Goal: Transaction & Acquisition: Purchase product/service

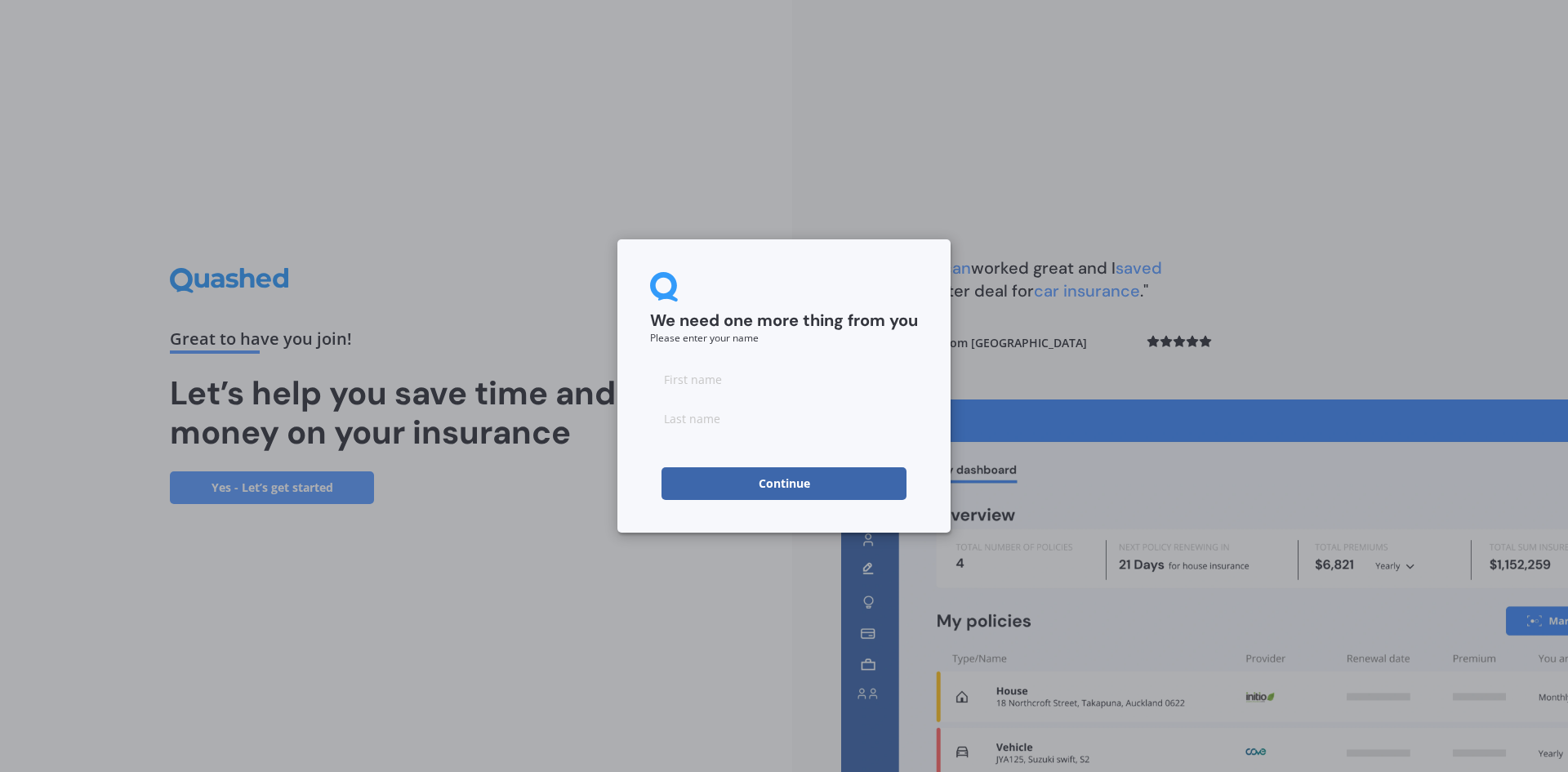
click at [749, 368] on input at bounding box center [783, 379] width 268 height 32
type input "[DEMOGRAPHIC_DATA]"
type input "[PERSON_NAME]"
click at [763, 478] on button "Continue" at bounding box center [784, 483] width 245 height 32
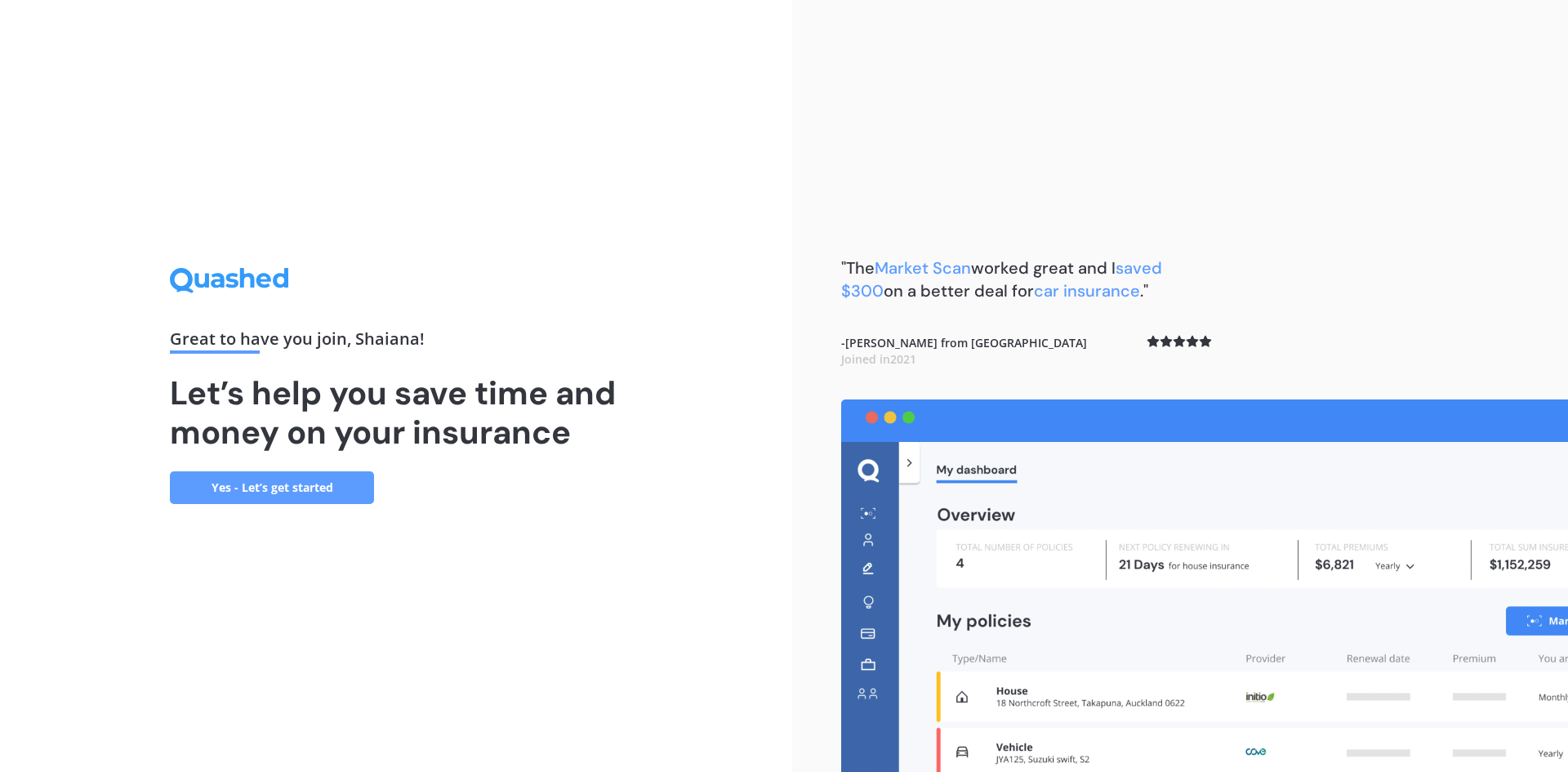
click at [302, 484] on link "Yes - Let’s get started" at bounding box center [272, 487] width 204 height 32
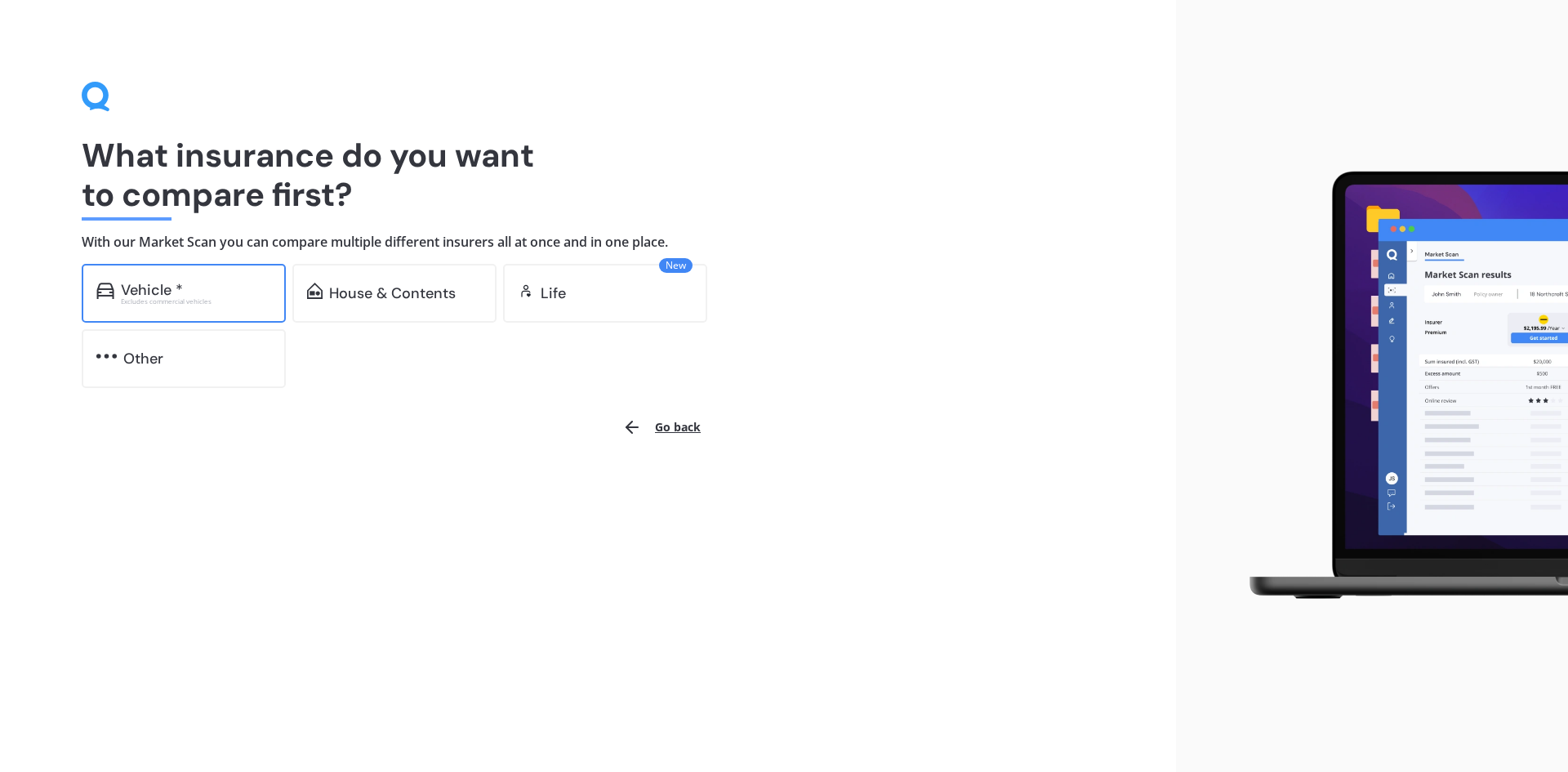
click at [214, 286] on div "Vehicle *" at bounding box center [196, 290] width 150 height 16
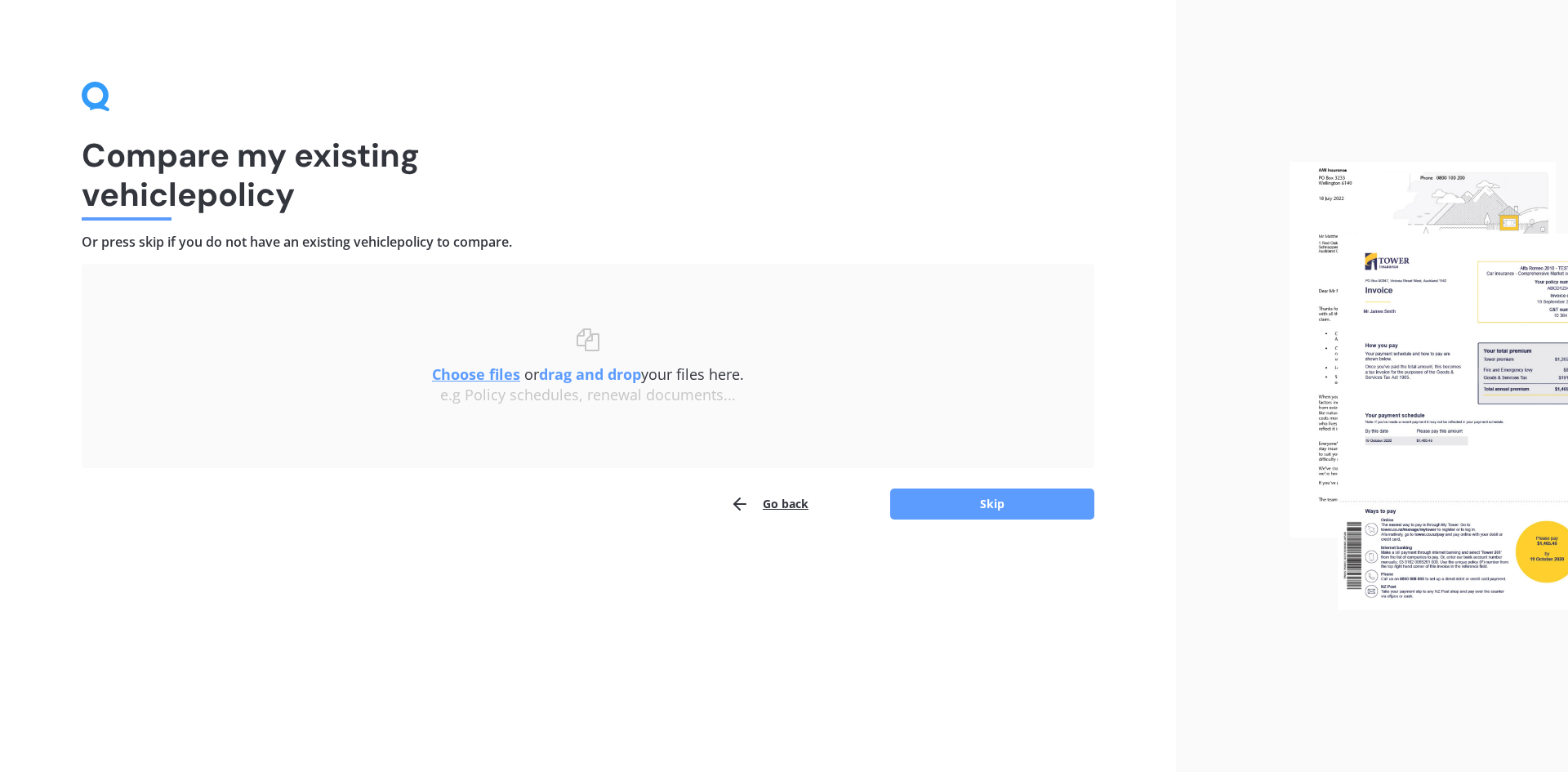
click at [792, 485] on div "Uploading Choose files or drag and drop your files here. Choose files or photos…" at bounding box center [588, 392] width 1012 height 256
click at [784, 500] on button "Go back" at bounding box center [769, 504] width 79 height 32
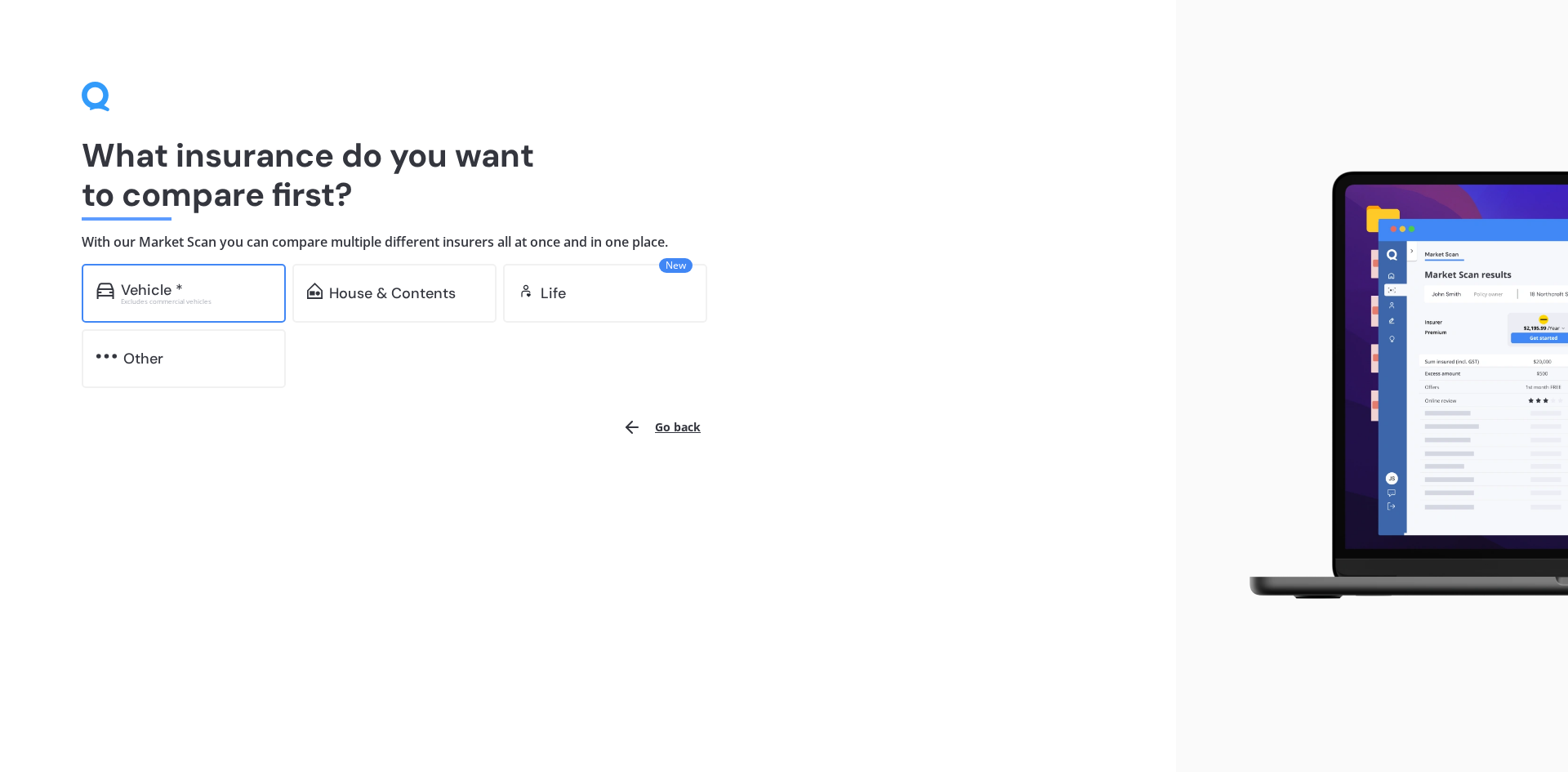
click at [239, 299] on div "Excludes commercial vehicles" at bounding box center [196, 302] width 150 height 7
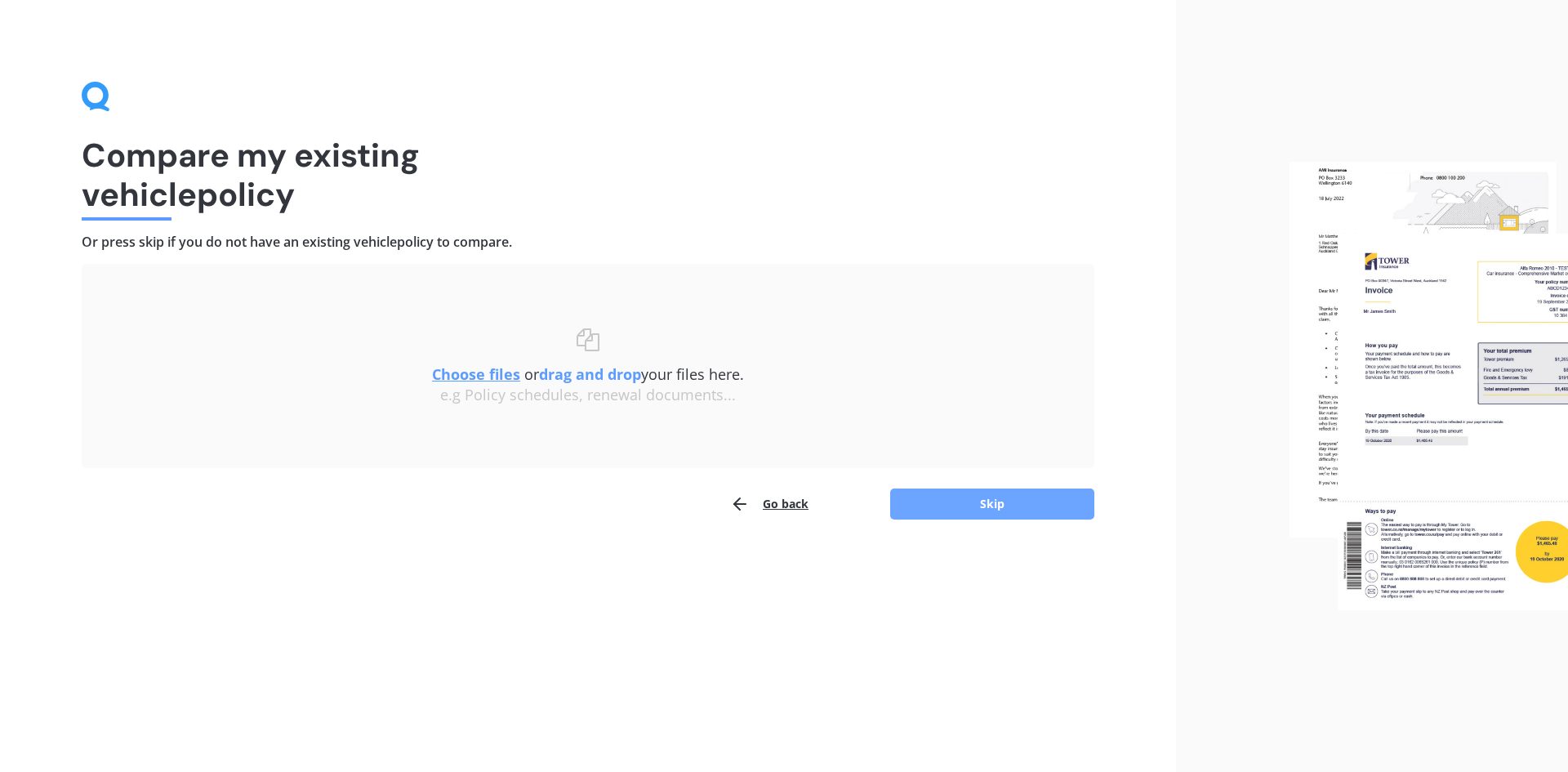
click at [990, 502] on button "Skip" at bounding box center [992, 504] width 204 height 31
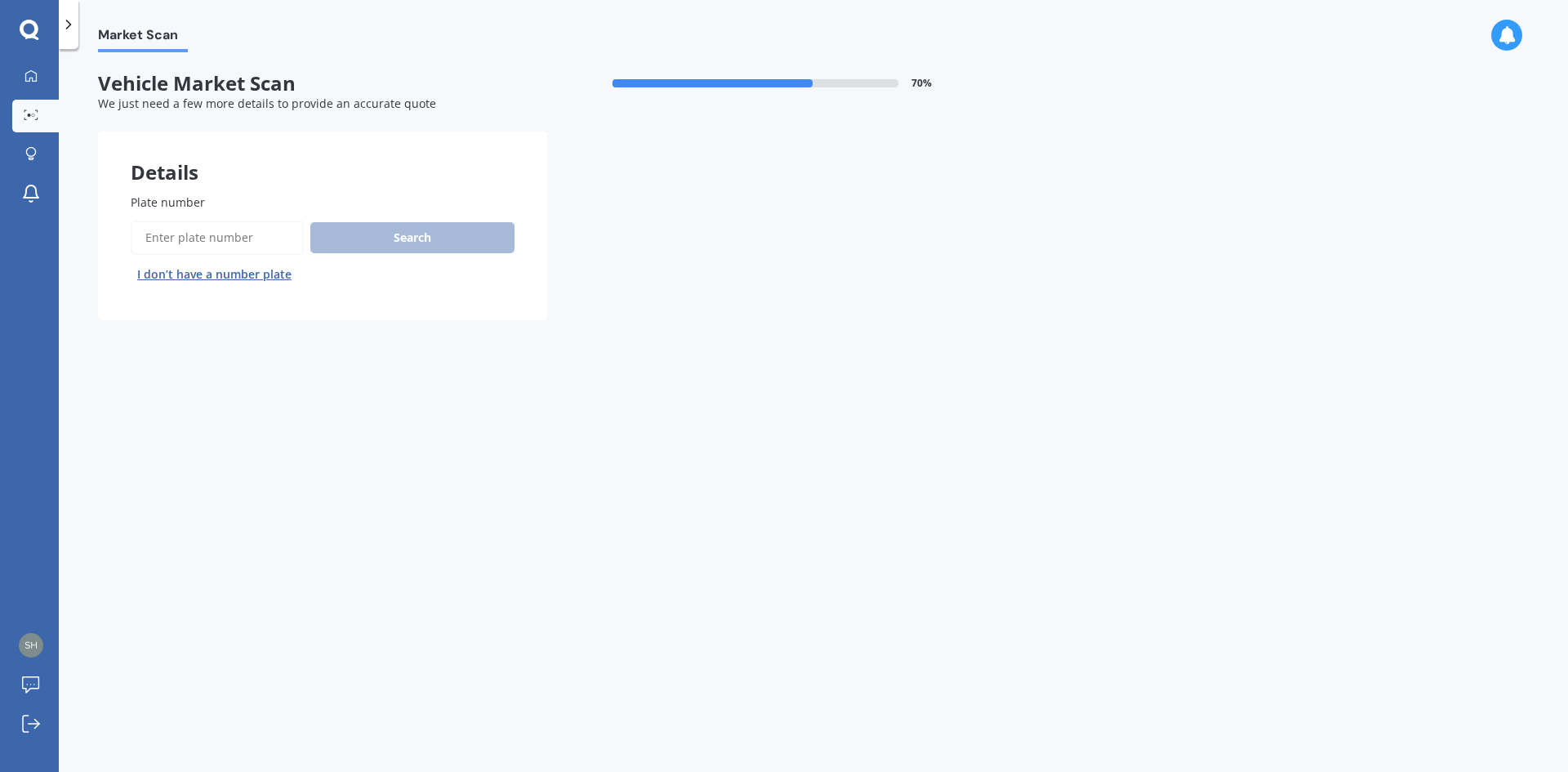
click at [208, 248] on input "Plate number" at bounding box center [217, 238] width 173 height 34
type input "myj724"
click at [460, 231] on button "Search" at bounding box center [412, 238] width 204 height 31
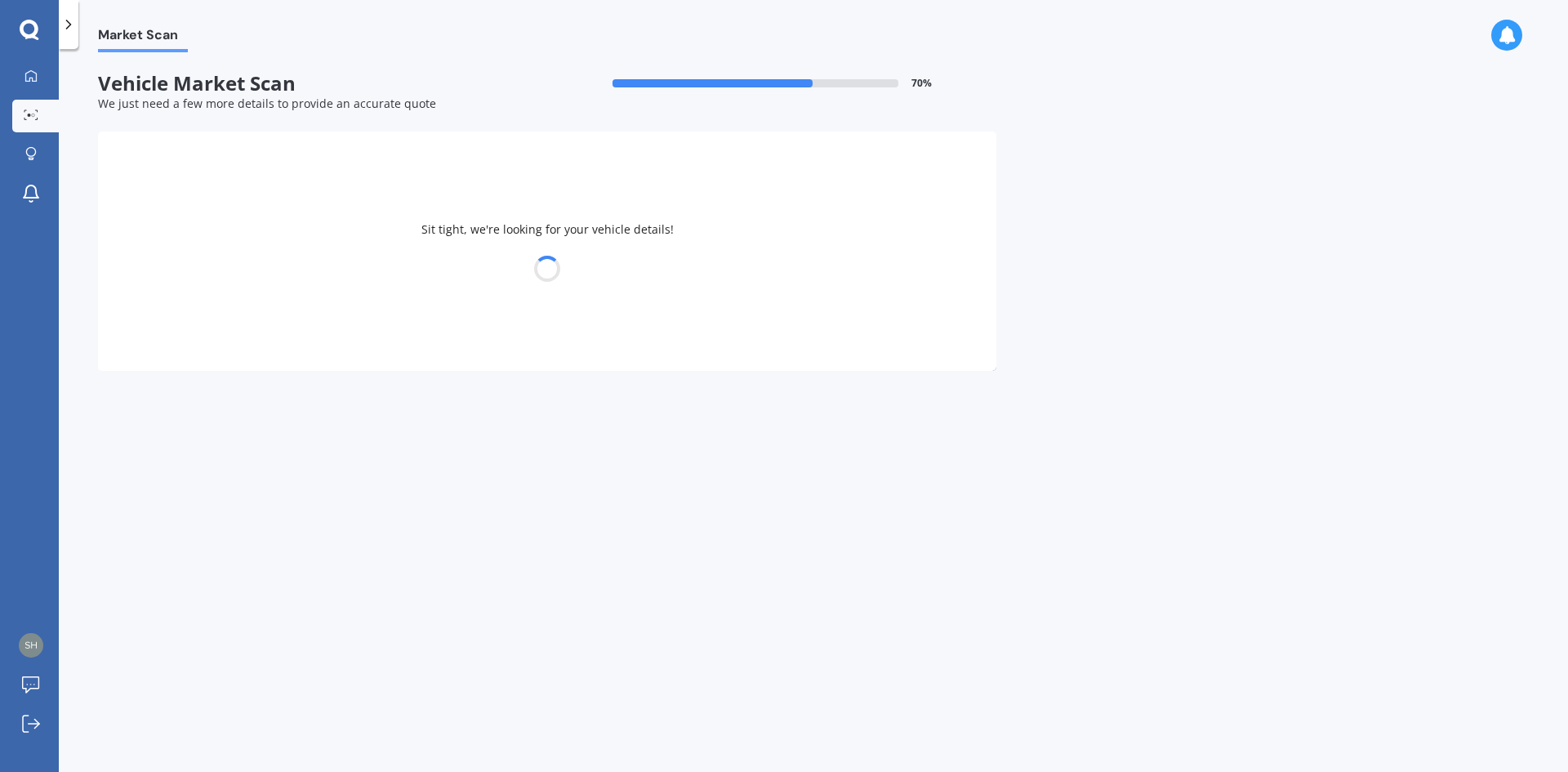
select select "SUZUKI"
select select "SWIFT"
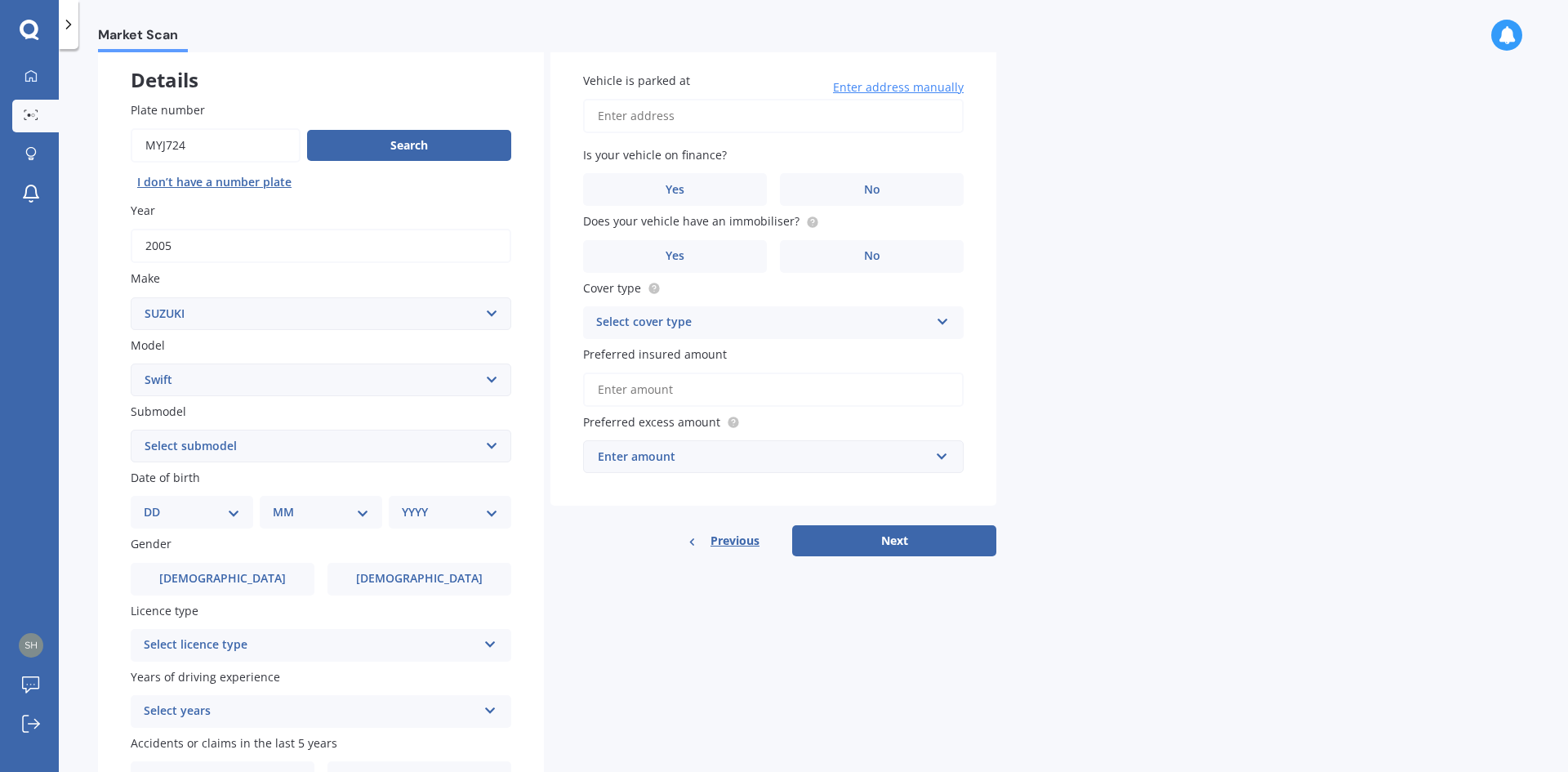
scroll to position [190, 0]
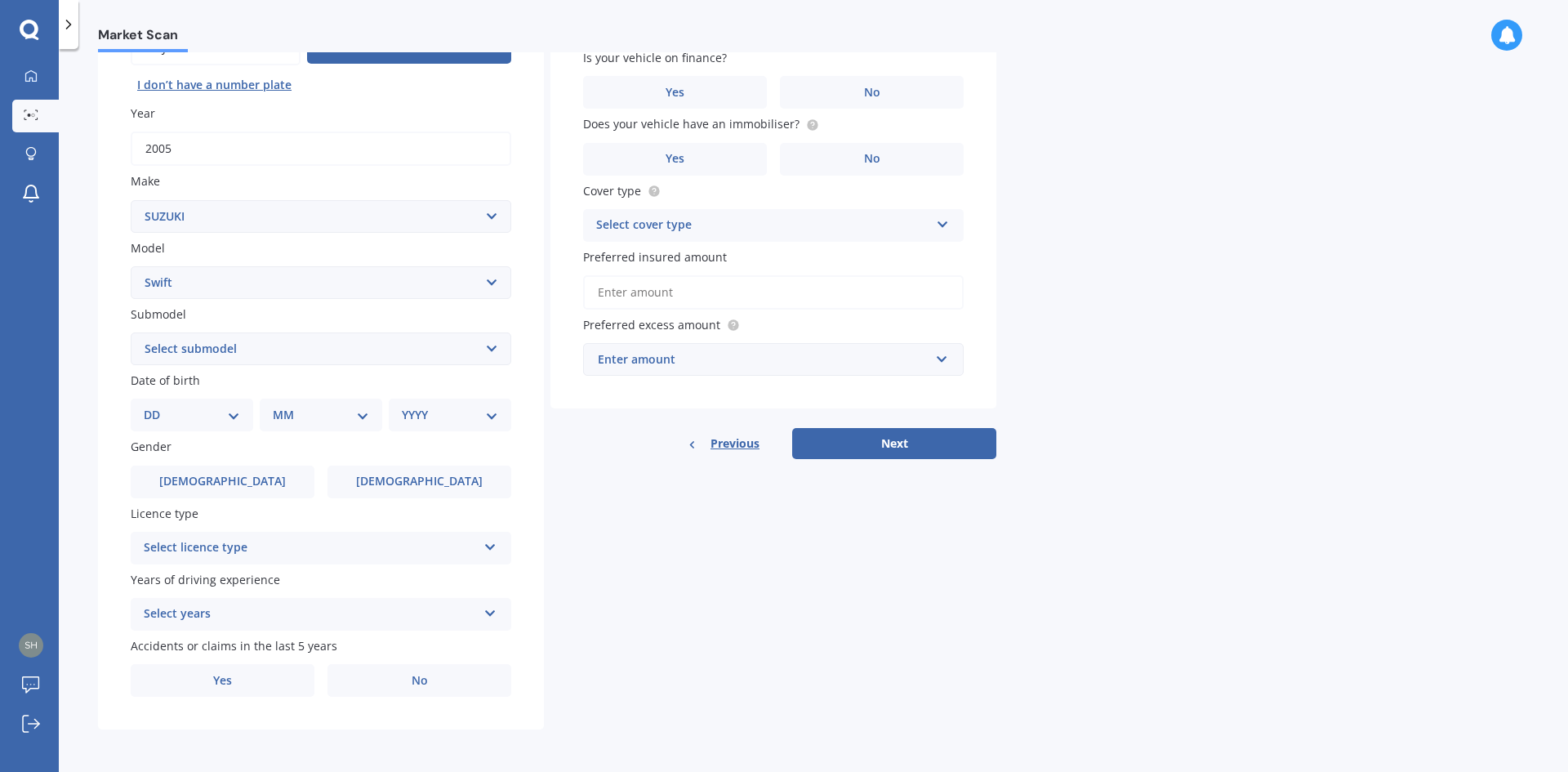
click at [206, 347] on select "Select submodel (All other) Cino Diesel Turbo GA GL GLX GO GP GS GTI LTD RS Hyb…" at bounding box center [321, 349] width 380 height 32
click at [207, 418] on select "DD 01 02 03 04 05 06 07 08 09 10 11 12 13 14 15 16 17 18 19 20 21 22 23 24 25 2…" at bounding box center [192, 415] width 97 height 18
select select "18"
click at [156, 406] on select "DD 01 02 03 04 05 06 07 08 09 10 11 12 13 14 15 16 17 18 19 20 21 22 23 24 25 2…" at bounding box center [192, 415] width 97 height 18
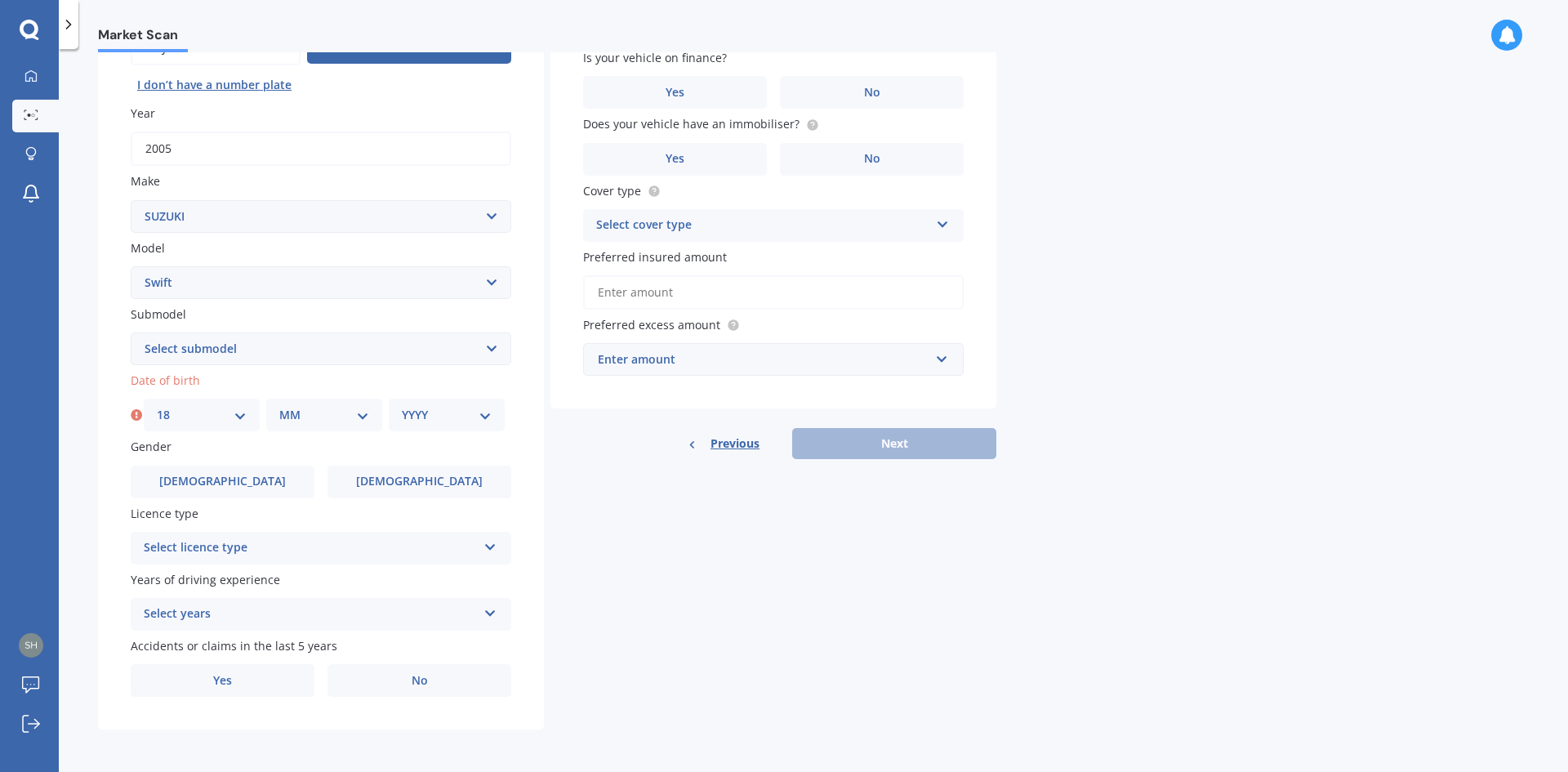
click at [329, 426] on div "MM 01 02 03 04 05 06 07 08 09 10 11 12" at bounding box center [324, 415] width 116 height 32
drag, startPoint x: 309, startPoint y: 410, endPoint x: 351, endPoint y: 418, distance: 42.8
click at [316, 415] on select "MM 01 02 03 04 05 06 07 08 09 10 11 12" at bounding box center [324, 415] width 90 height 18
select select "02"
click at [280, 406] on select "MM 01 02 03 04 05 06 07 08 09 10 11 12" at bounding box center [324, 415] width 90 height 18
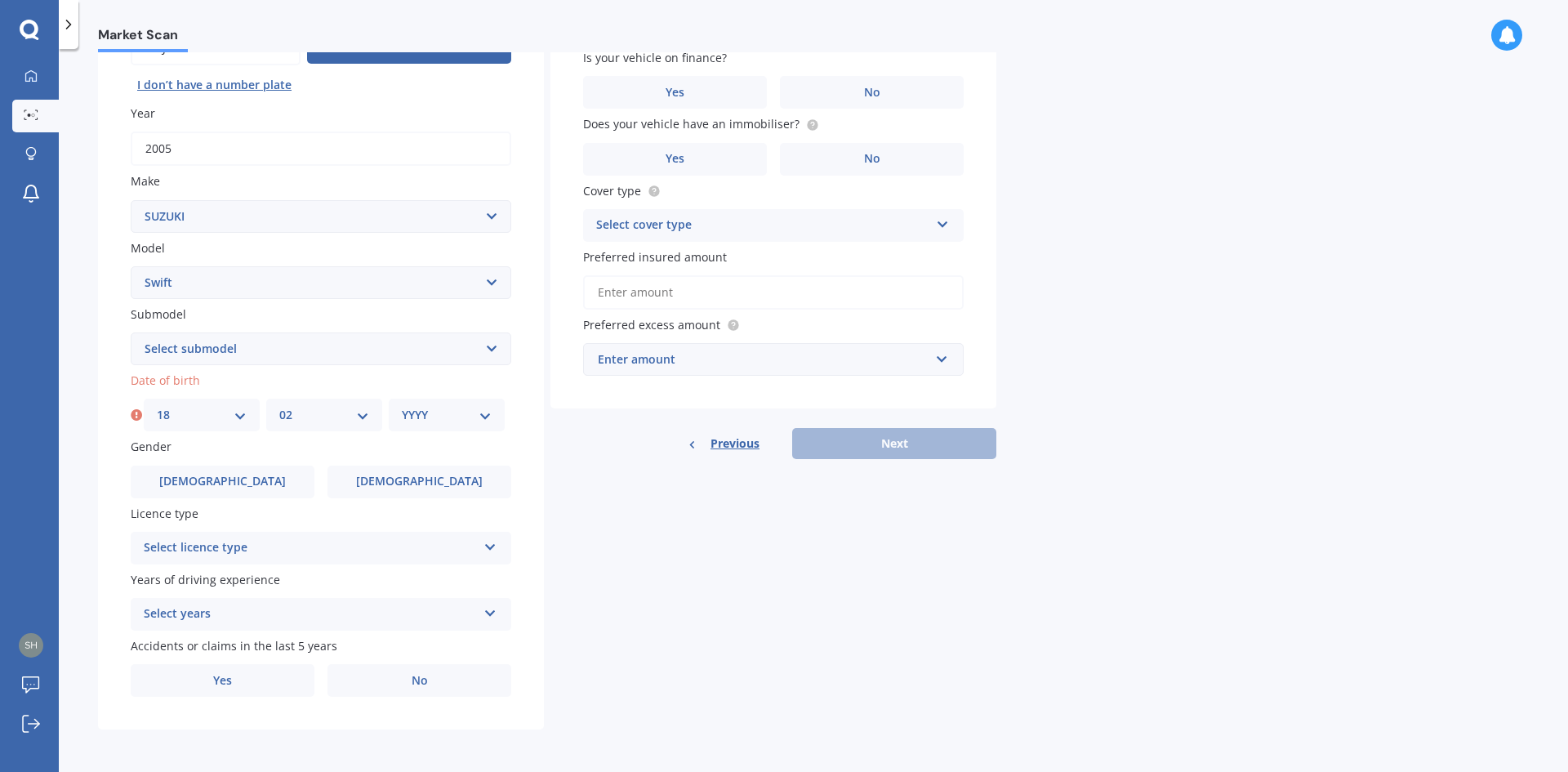
click at [445, 408] on select "YYYY 2025 2024 2023 2022 2021 2020 2019 2018 2017 2016 2015 2014 2013 2012 2011…" at bounding box center [446, 415] width 90 height 18
select select "1994"
click at [402, 406] on select "YYYY 2025 2024 2023 2022 2021 2020 2019 2018 2017 2016 2015 2014 2013 2012 2011…" at bounding box center [446, 415] width 90 height 18
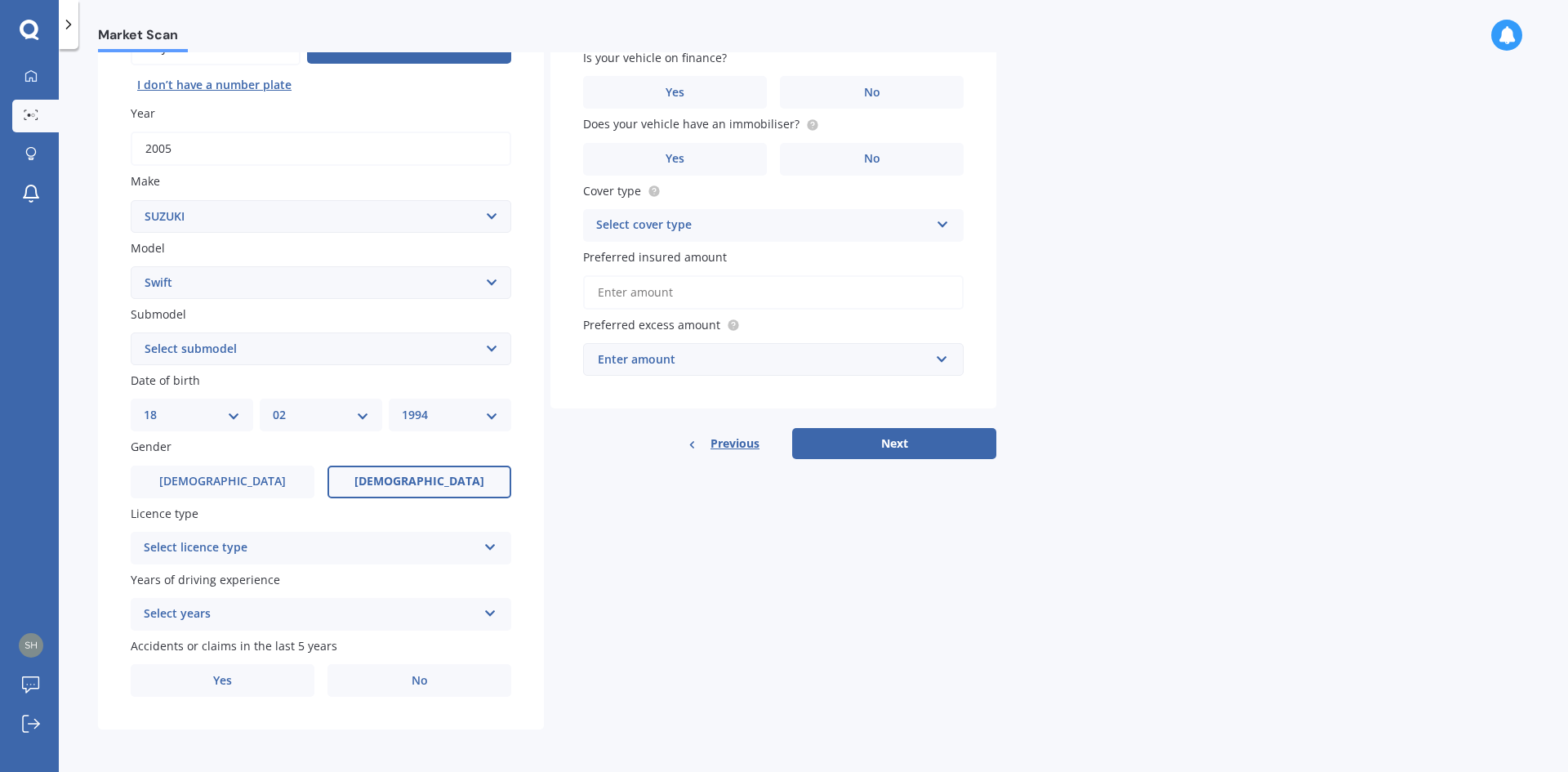
click at [386, 470] on label "[DEMOGRAPHIC_DATA]" at bounding box center [419, 481] width 184 height 32
click at [0, 0] on input "[DEMOGRAPHIC_DATA]" at bounding box center [0, 0] width 0 height 0
click at [319, 555] on div "Select licence type" at bounding box center [310, 547] width 333 height 20
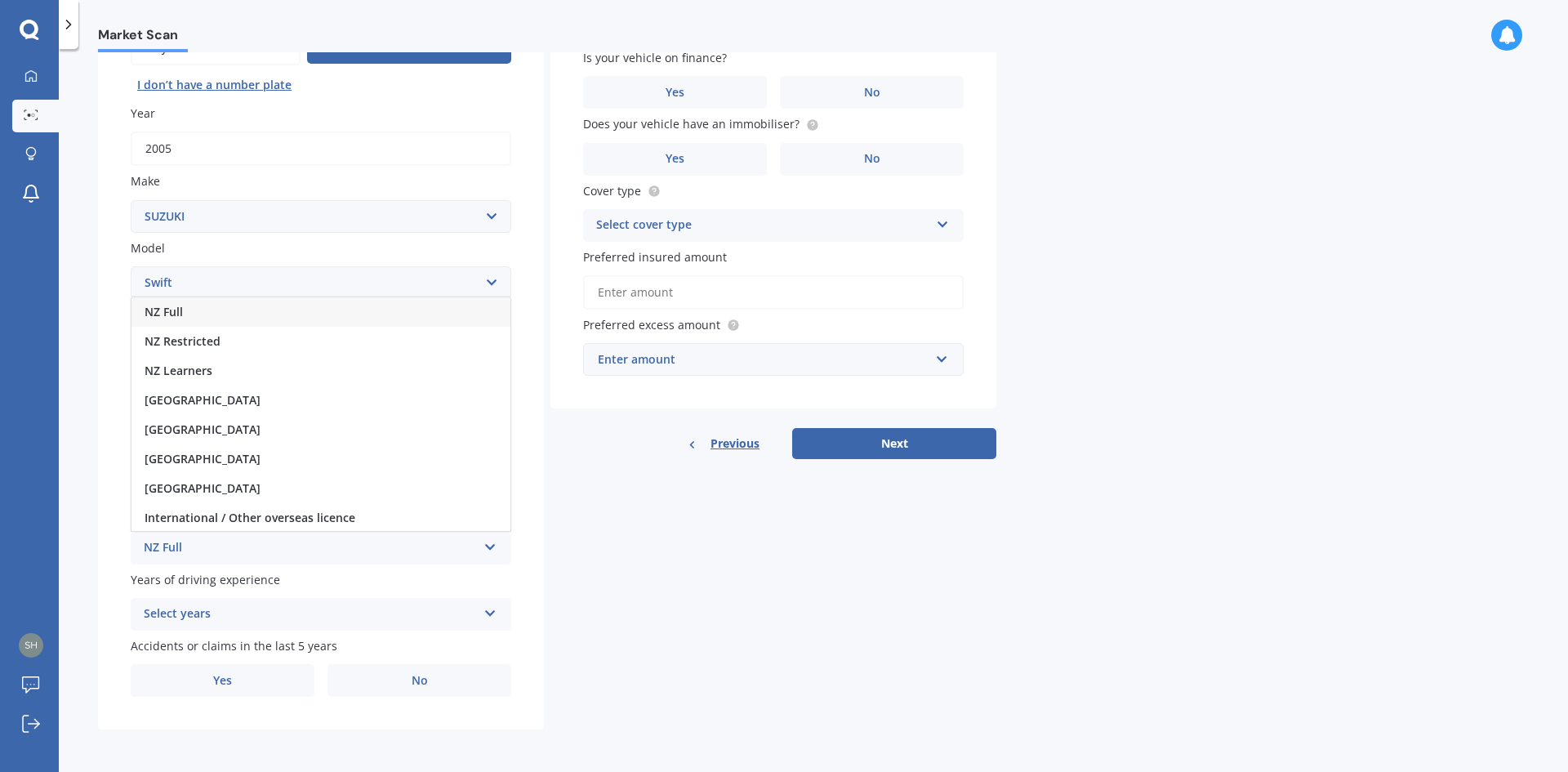
click at [259, 314] on div "NZ Full" at bounding box center [321, 312] width 379 height 29
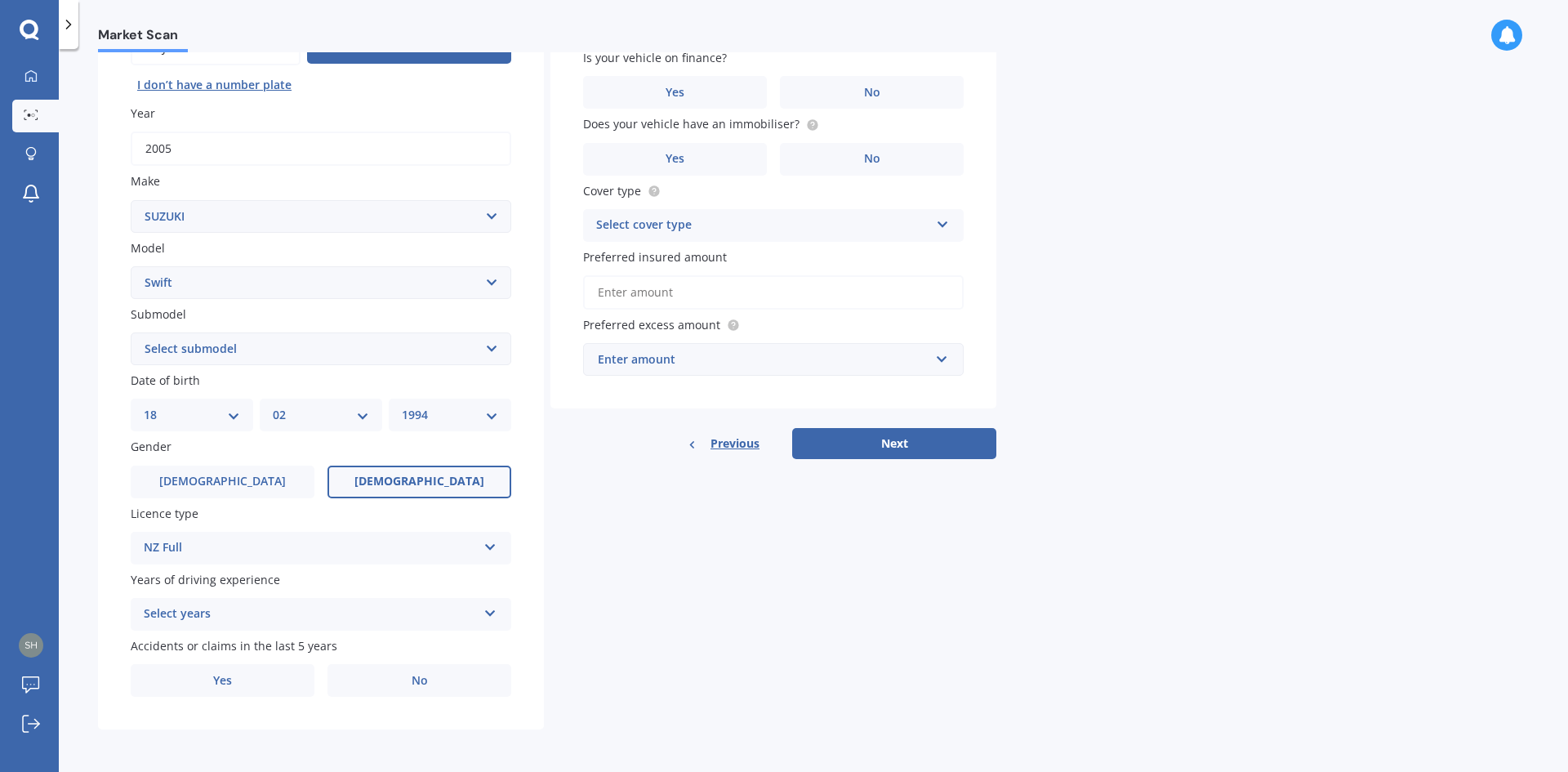
click at [308, 611] on div "Select years" at bounding box center [310, 614] width 333 height 20
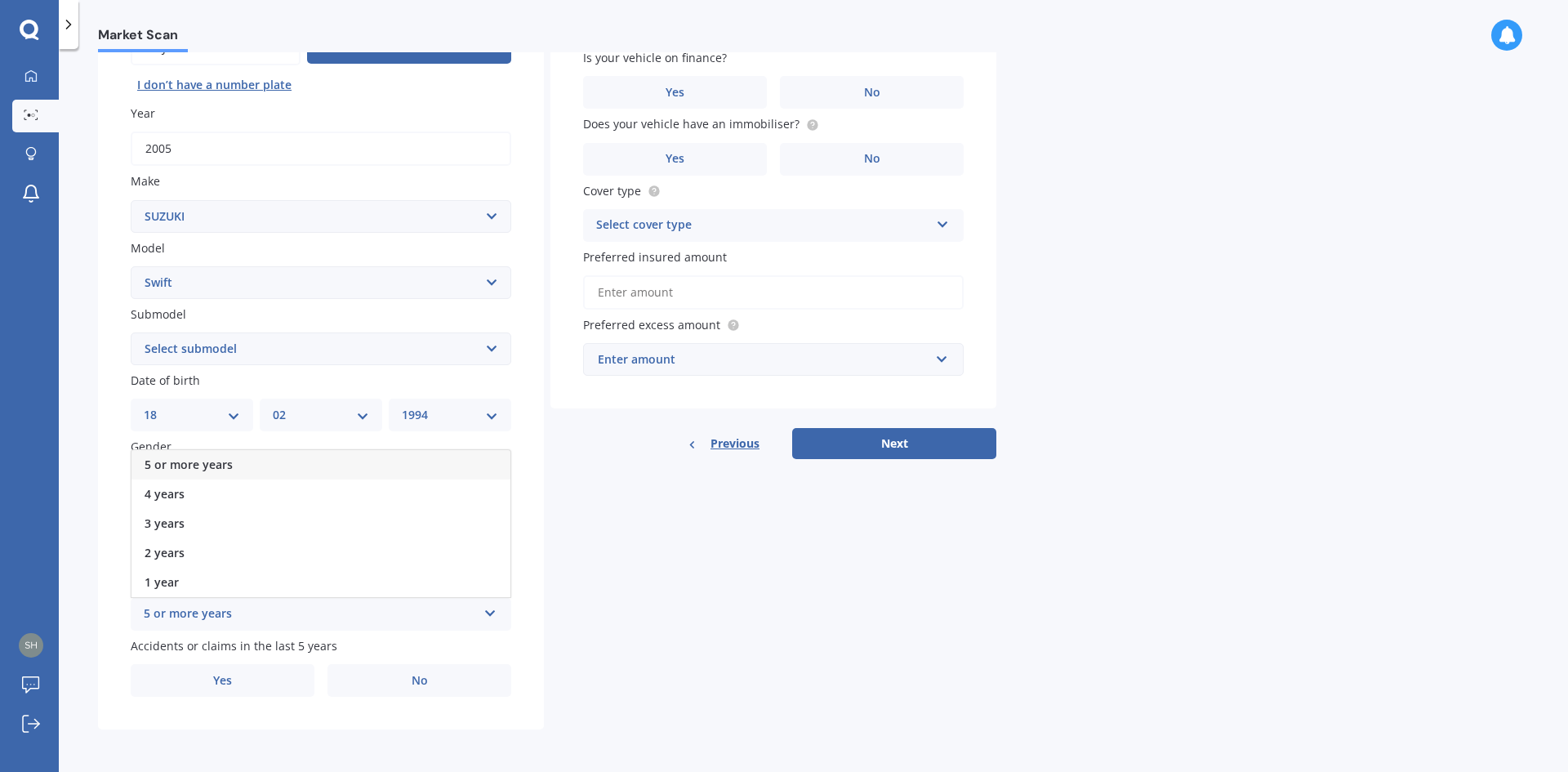
click at [304, 457] on div "5 or more years" at bounding box center [321, 464] width 379 height 29
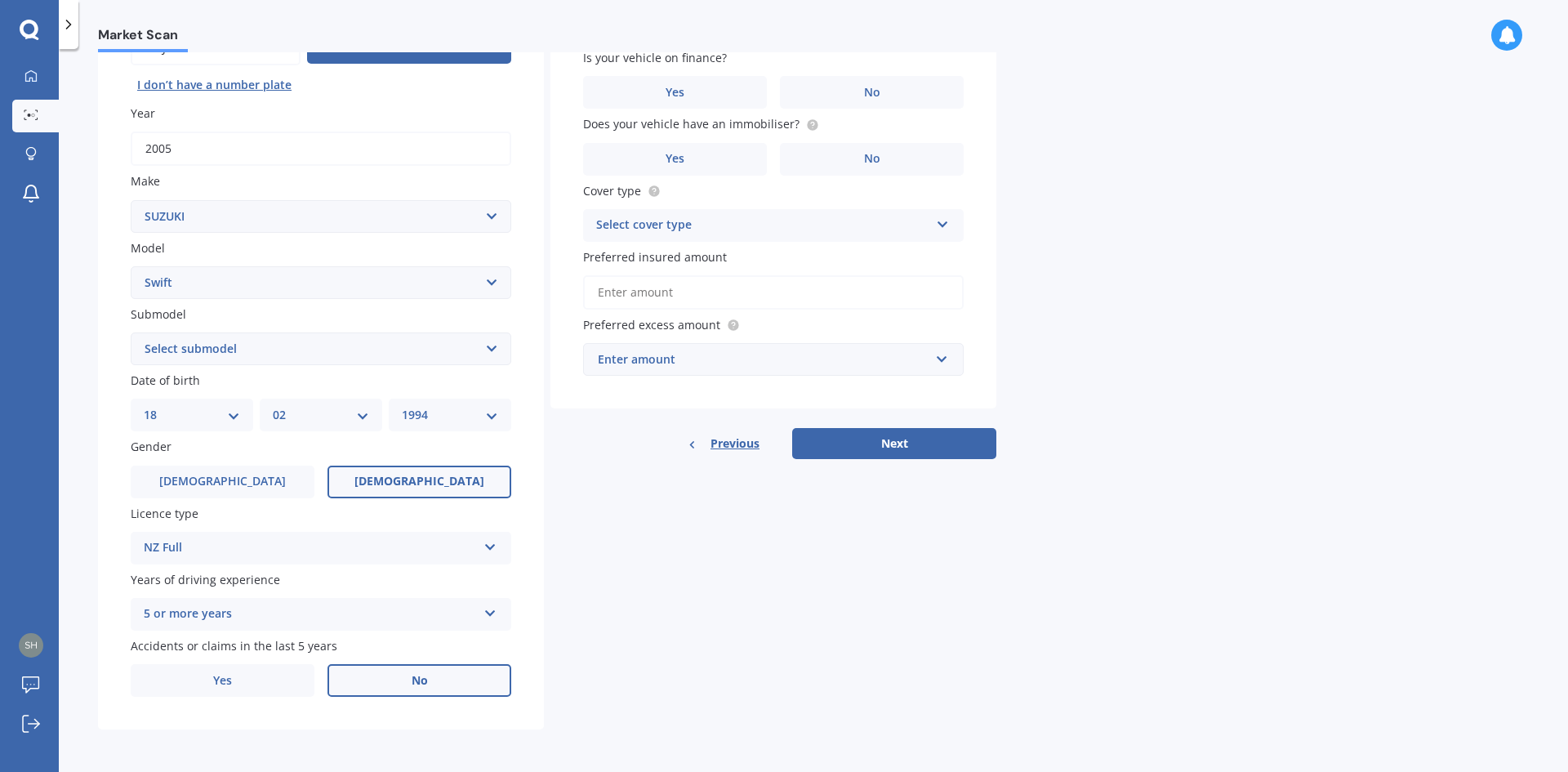
click at [428, 692] on label "No" at bounding box center [419, 680] width 184 height 32
click at [0, 0] on input "No" at bounding box center [0, 0] width 0 height 0
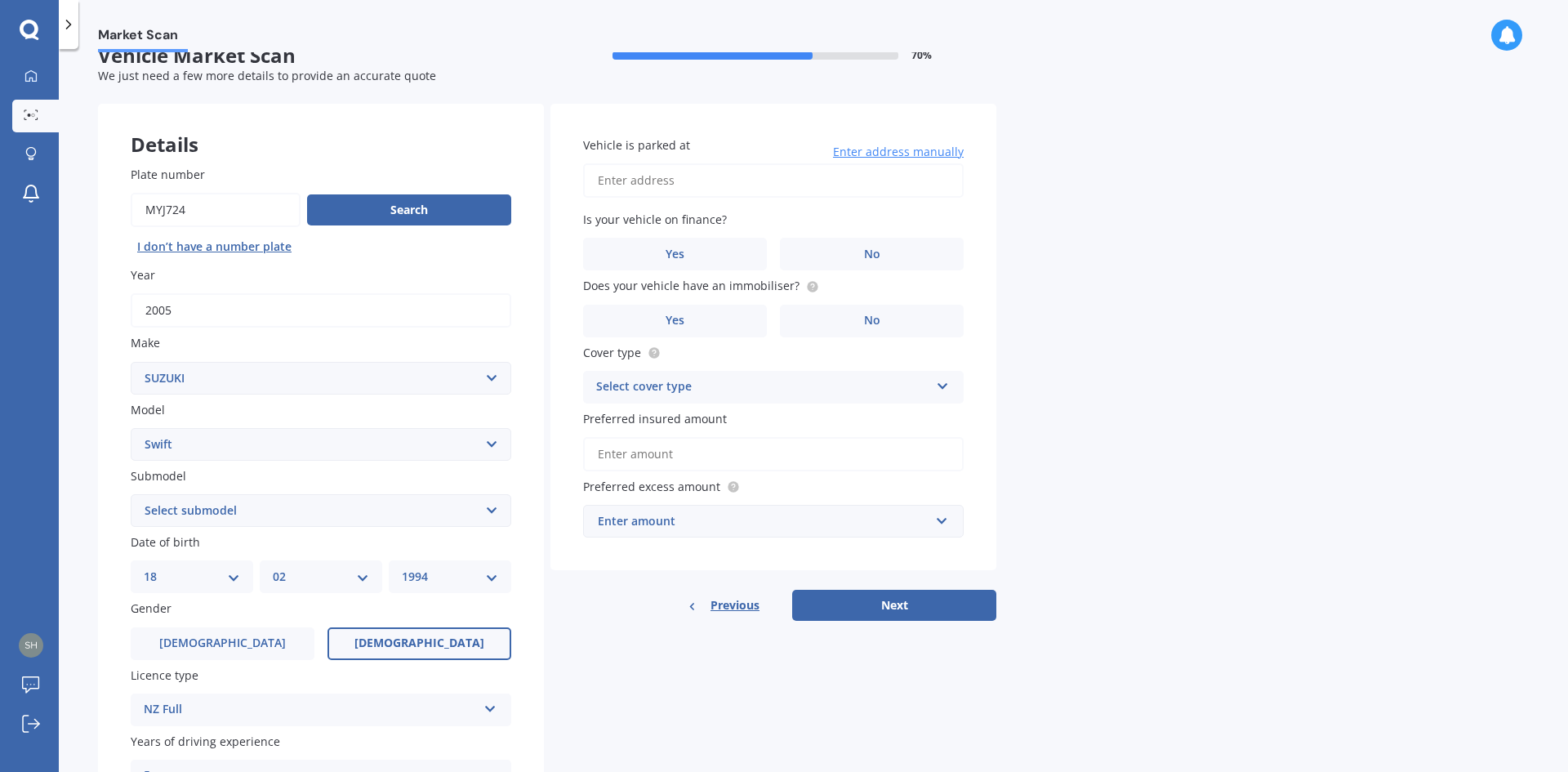
scroll to position [27, 0]
click at [661, 183] on input "Vehicle is parked at" at bounding box center [773, 182] width 380 height 34
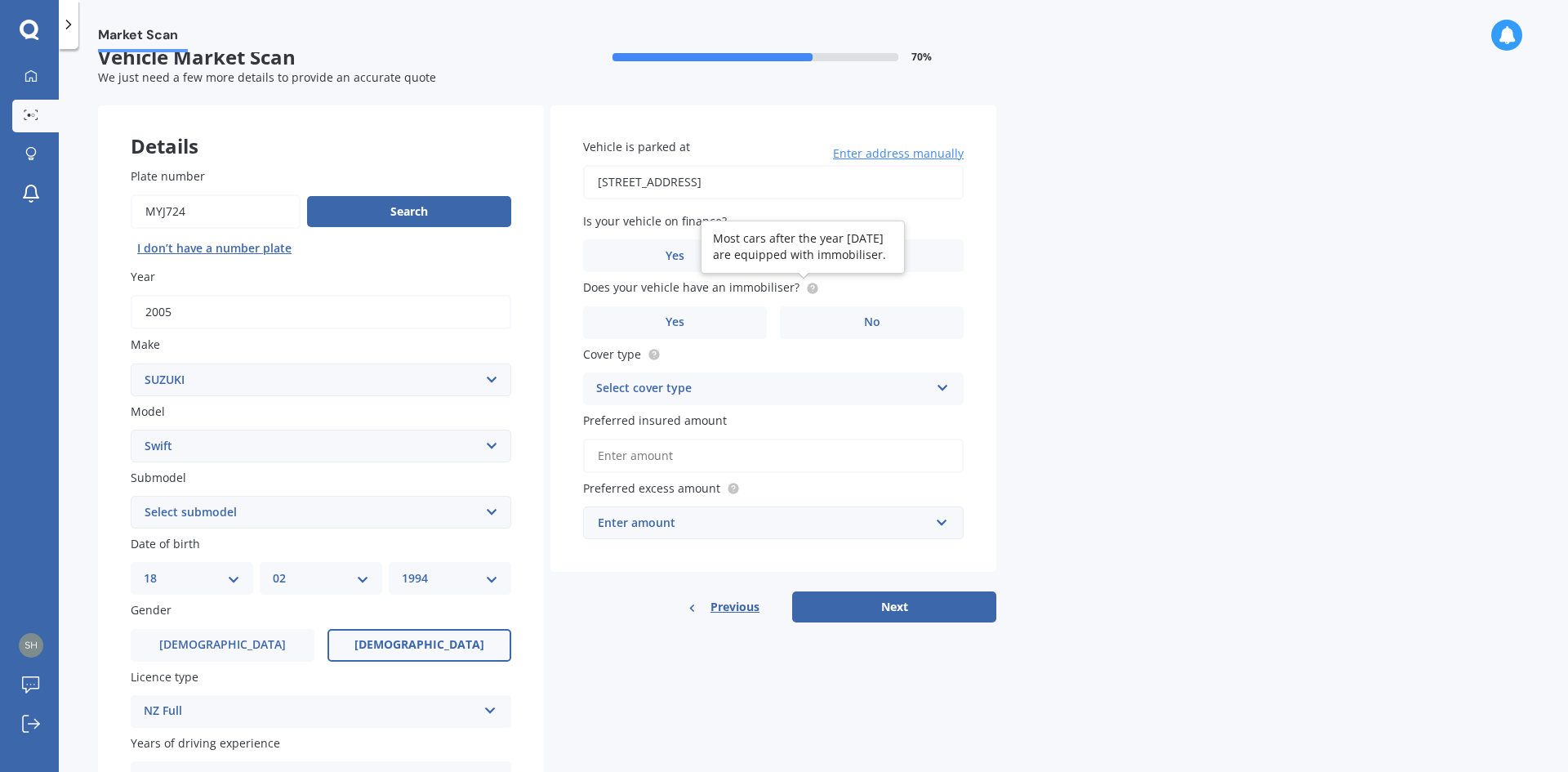
type input "[STREET_ADDRESS]"
click at [829, 256] on label "No" at bounding box center [871, 256] width 184 height 32
click at [0, 0] on input "No" at bounding box center [0, 0] width 0 height 0
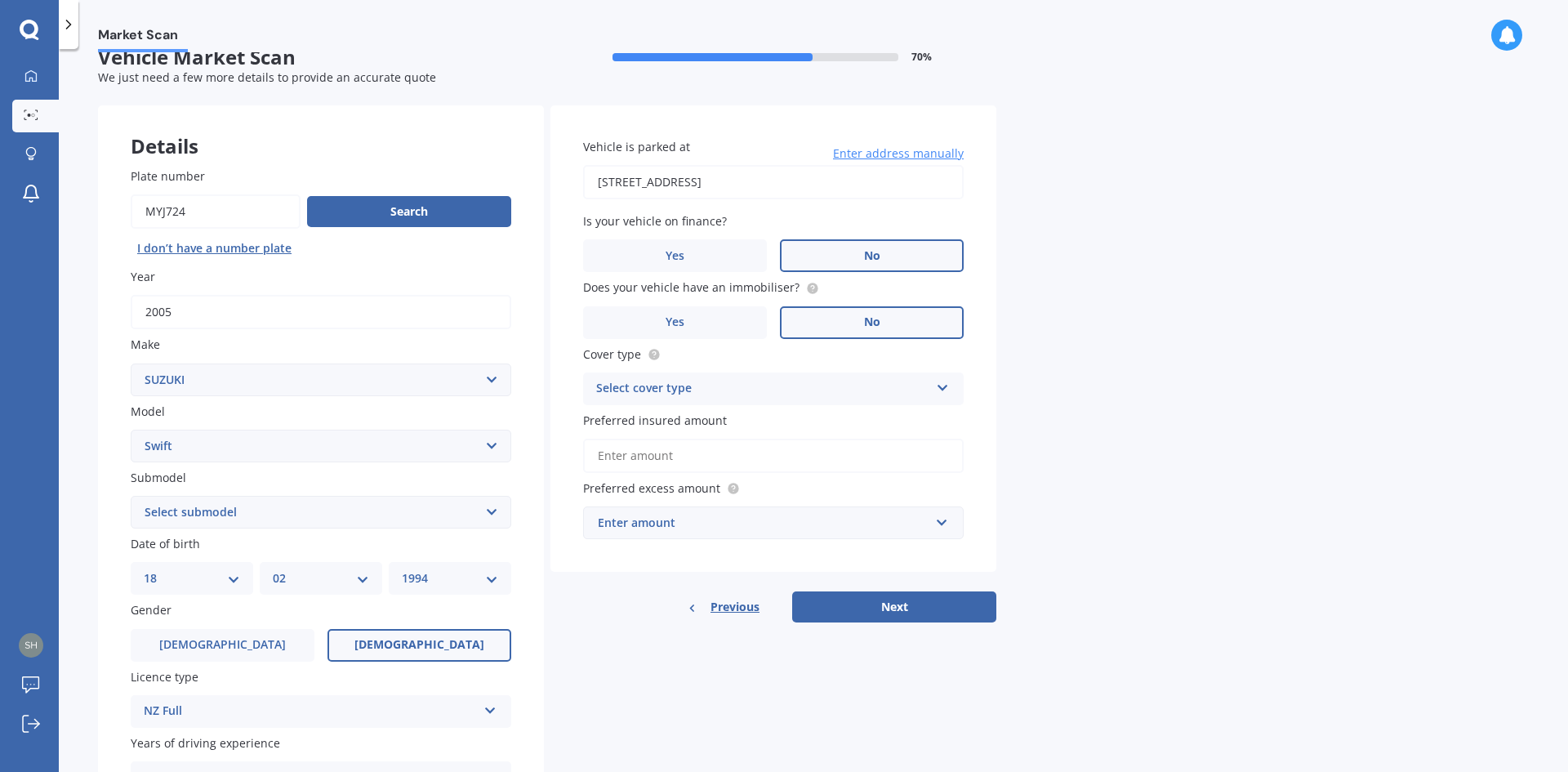
click at [893, 321] on label "No" at bounding box center [871, 322] width 184 height 32
click at [0, 0] on input "No" at bounding box center [0, 0] width 0 height 0
click at [820, 384] on div "Select cover type" at bounding box center [763, 388] width 333 height 20
click at [773, 420] on div "Comprehensive" at bounding box center [773, 421] width 379 height 29
click at [783, 463] on input "Preferred insured amount" at bounding box center [773, 456] width 380 height 34
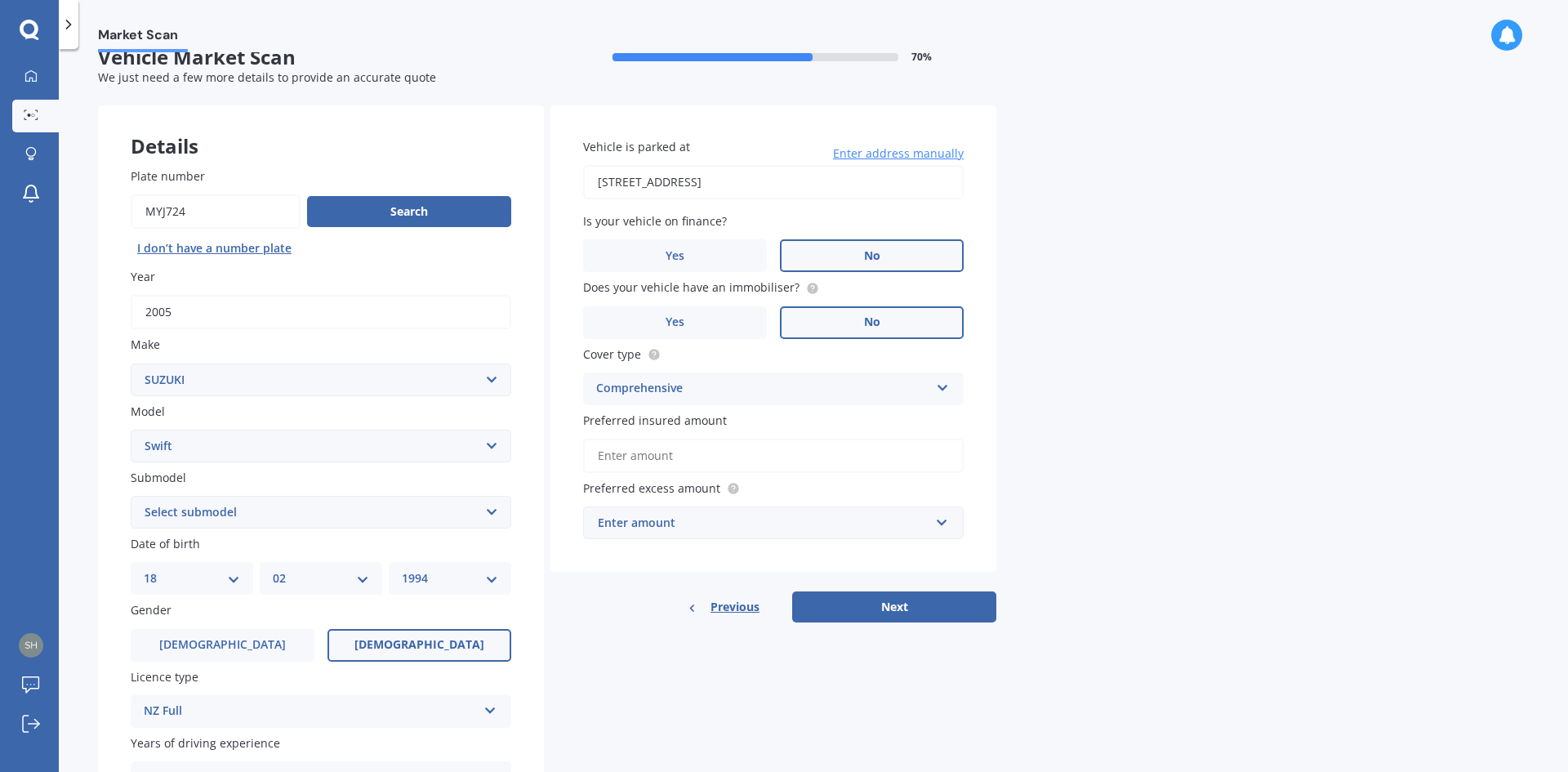
click at [727, 527] on div "Enter amount" at bounding box center [763, 522] width 332 height 18
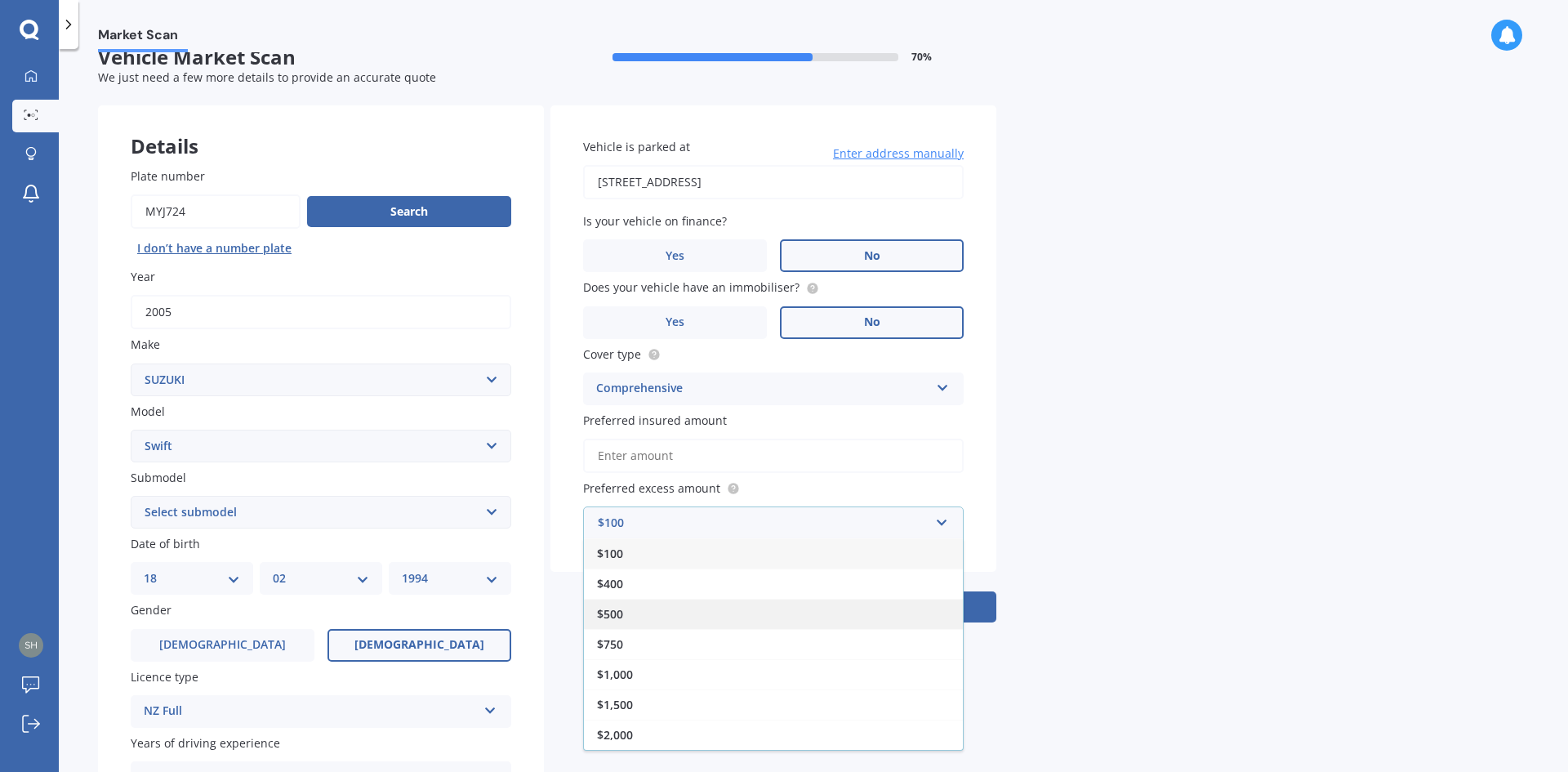
click at [681, 610] on div "$500" at bounding box center [773, 613] width 379 height 30
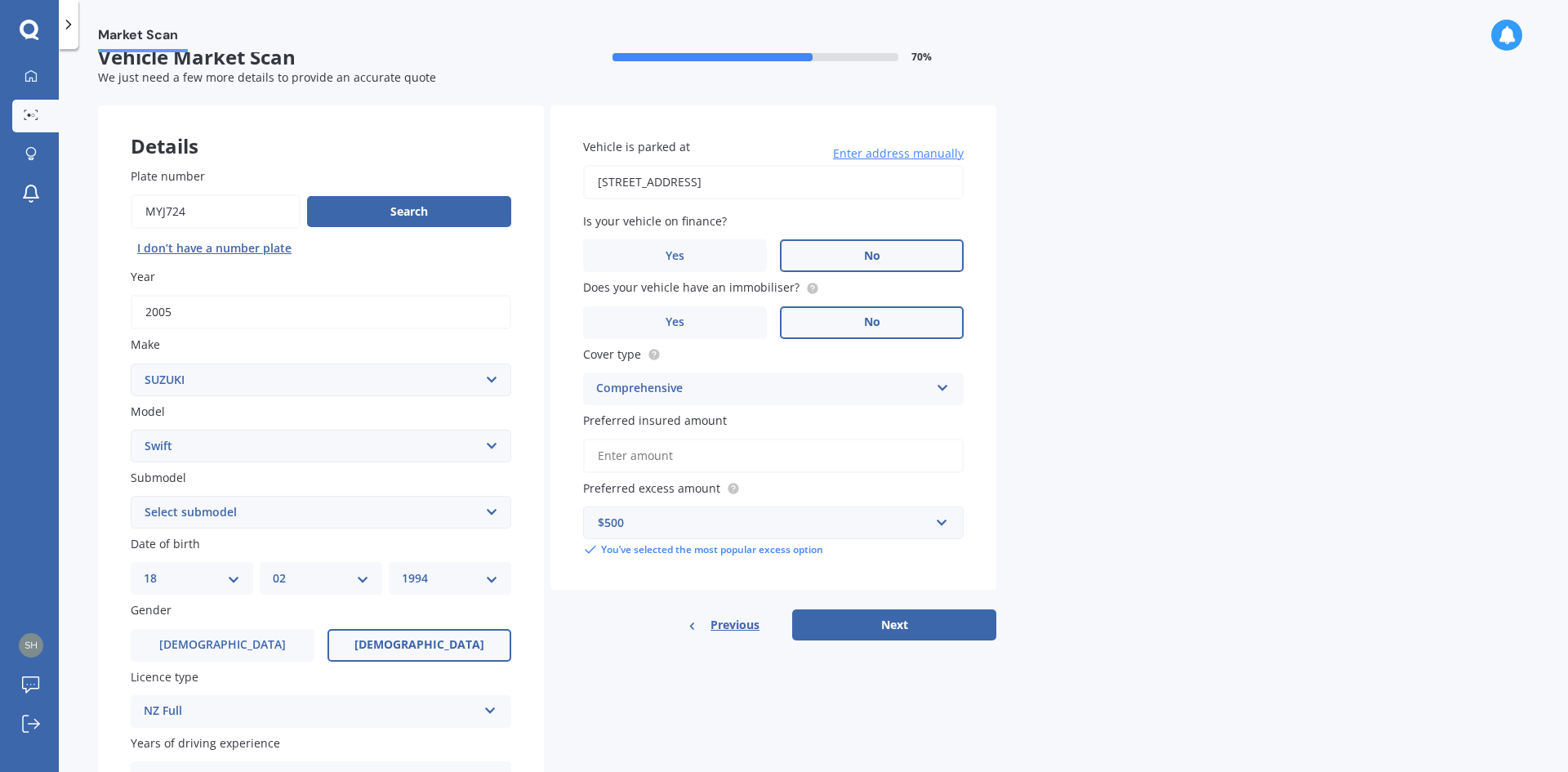
drag, startPoint x: 887, startPoint y: 618, endPoint x: 913, endPoint y: 605, distance: 29.1
click at [893, 616] on button "Next" at bounding box center [893, 625] width 204 height 31
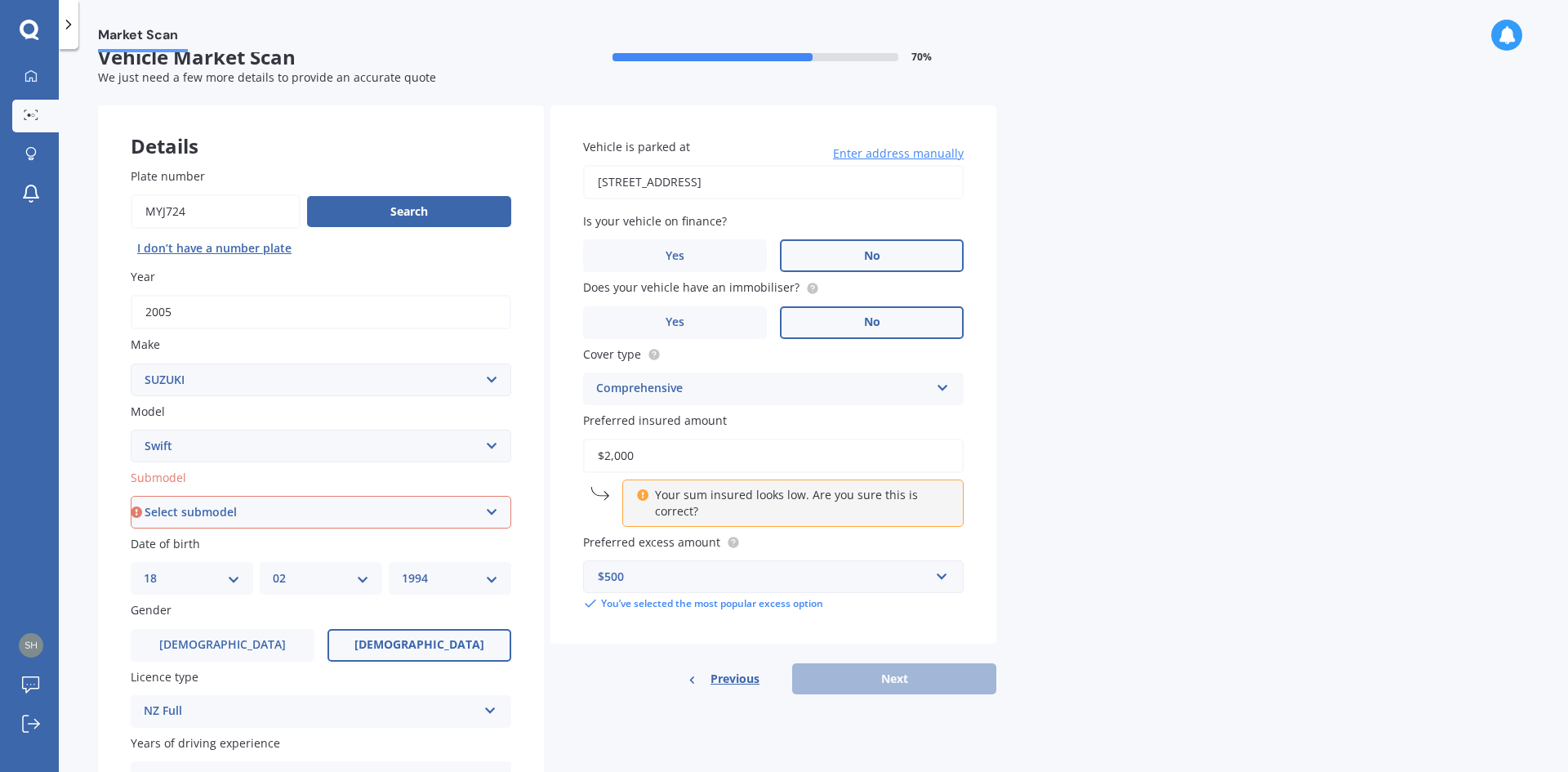
click at [896, 675] on div "Previous Next" at bounding box center [773, 679] width 445 height 31
click at [881, 445] on input "$2,000" at bounding box center [773, 456] width 380 height 34
type input "$2"
type input "$3,000"
click at [1017, 480] on div "Market Scan Vehicle Market Scan 70 % We just need a few more details to provide…" at bounding box center [813, 413] width 1509 height 722
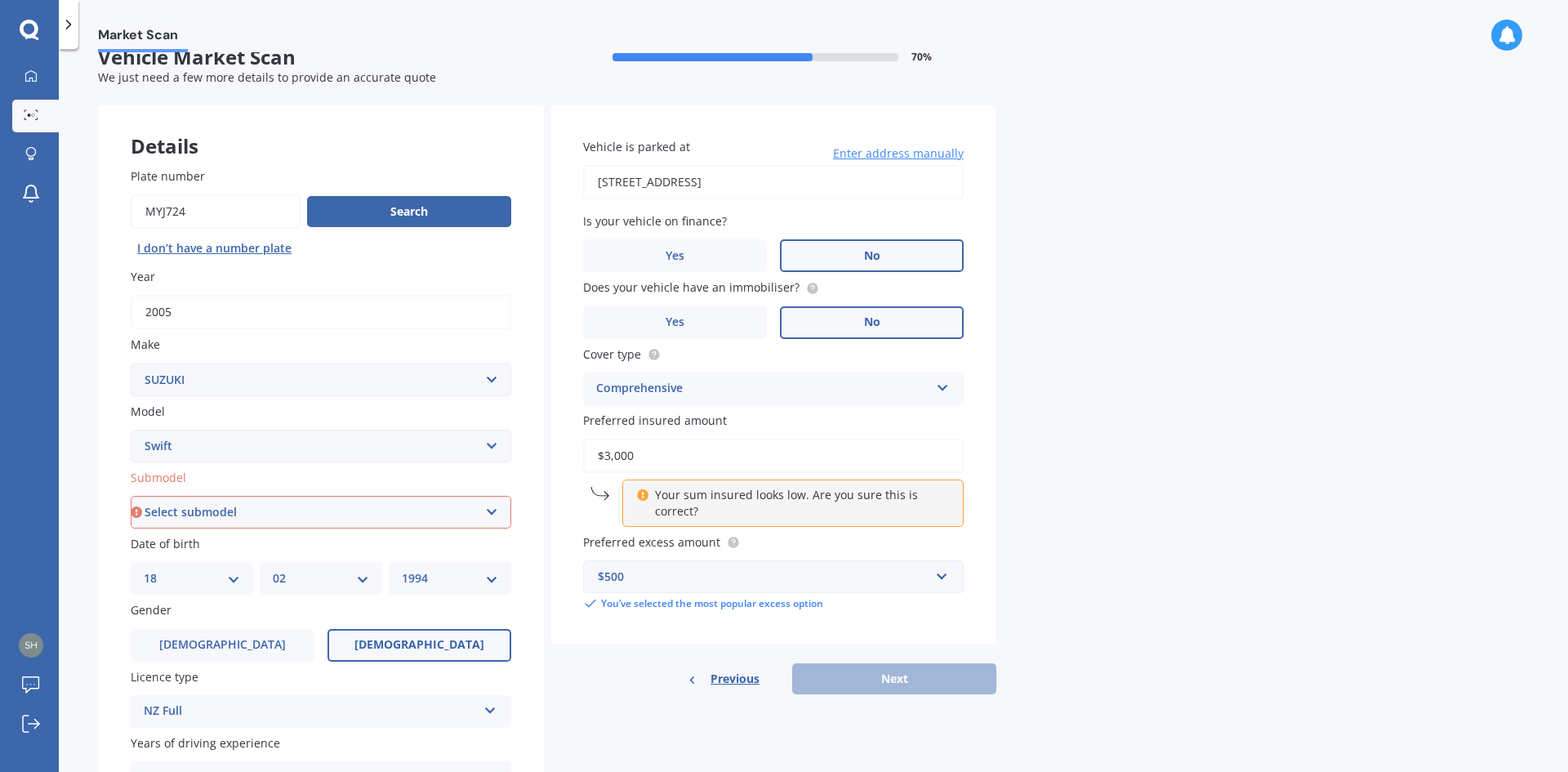
click at [867, 456] on input "$3,000" at bounding box center [773, 456] width 380 height 34
click at [375, 506] on select "Select submodel (All other) Cino Diesel Turbo GA GL GLX GO GP GS GTI LTD RS Hyb…" at bounding box center [321, 512] width 380 height 32
click at [289, 508] on select "Select submodel (All other) Cino Diesel Turbo GA GL GLX GO GP GS GTI LTD RS Hyb…" at bounding box center [321, 512] width 380 height 32
select select "SPORT 1.6"
click at [131, 496] on select "Select submodel (All other) Cino Diesel Turbo GA GL GLX GO GP GS GTI LTD RS Hyb…" at bounding box center [321, 512] width 380 height 32
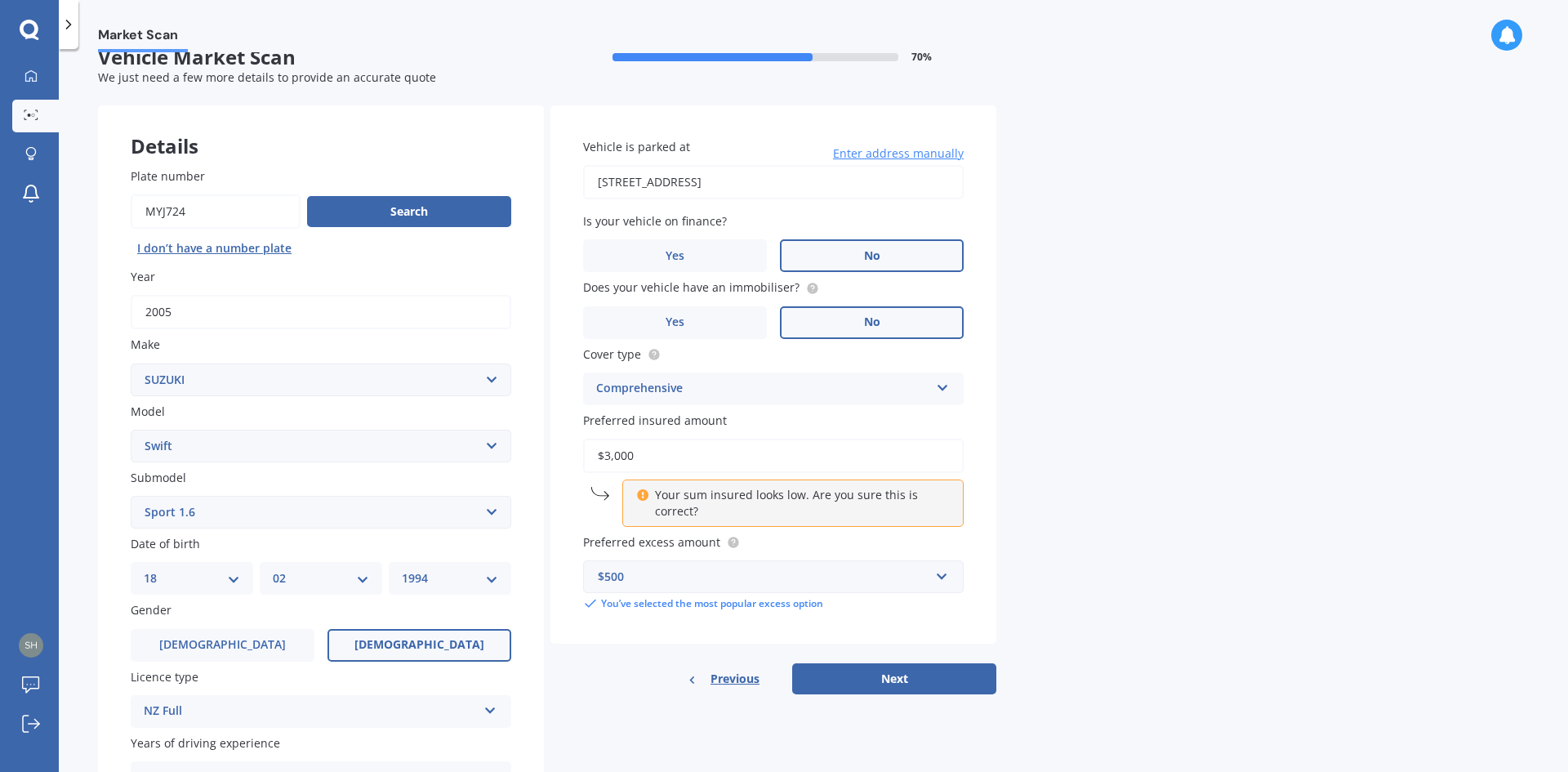
click at [904, 681] on button "Next" at bounding box center [893, 679] width 204 height 31
select select "18"
select select "02"
select select "1994"
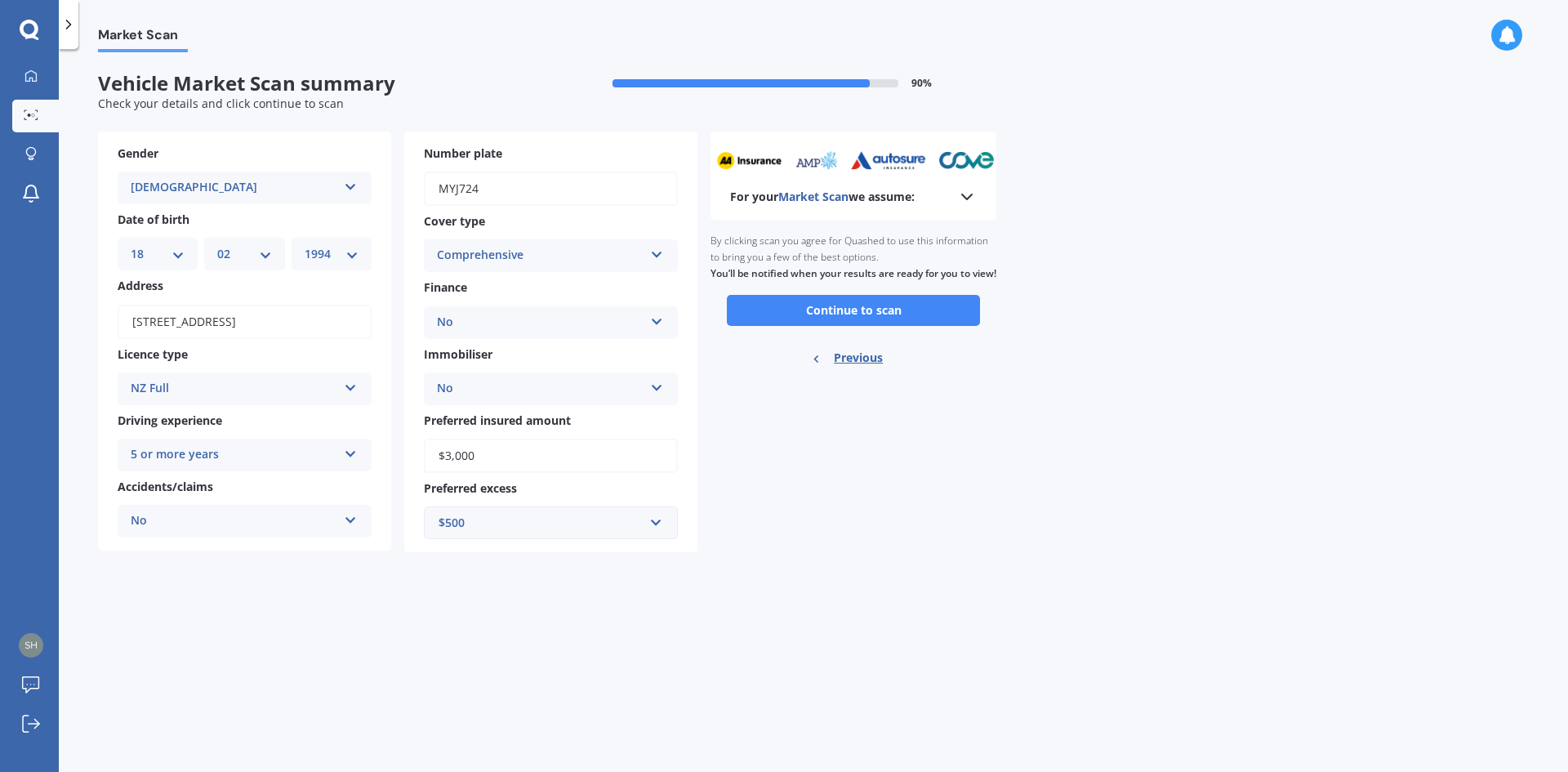
scroll to position [0, 0]
click at [858, 326] on button "Continue to scan" at bounding box center [853, 310] width 253 height 31
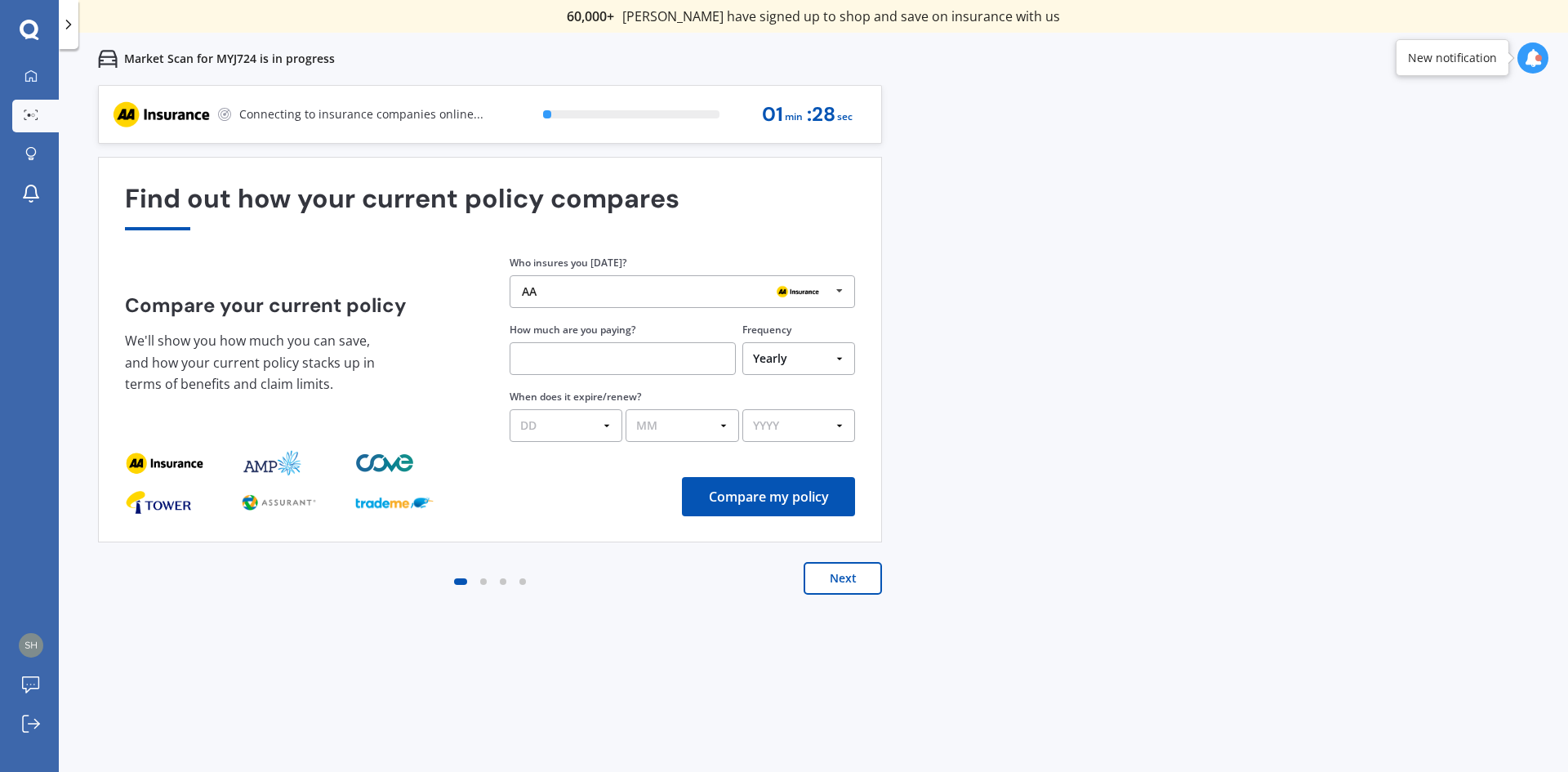
click at [634, 292] on div "AA" at bounding box center [675, 291] width 309 height 13
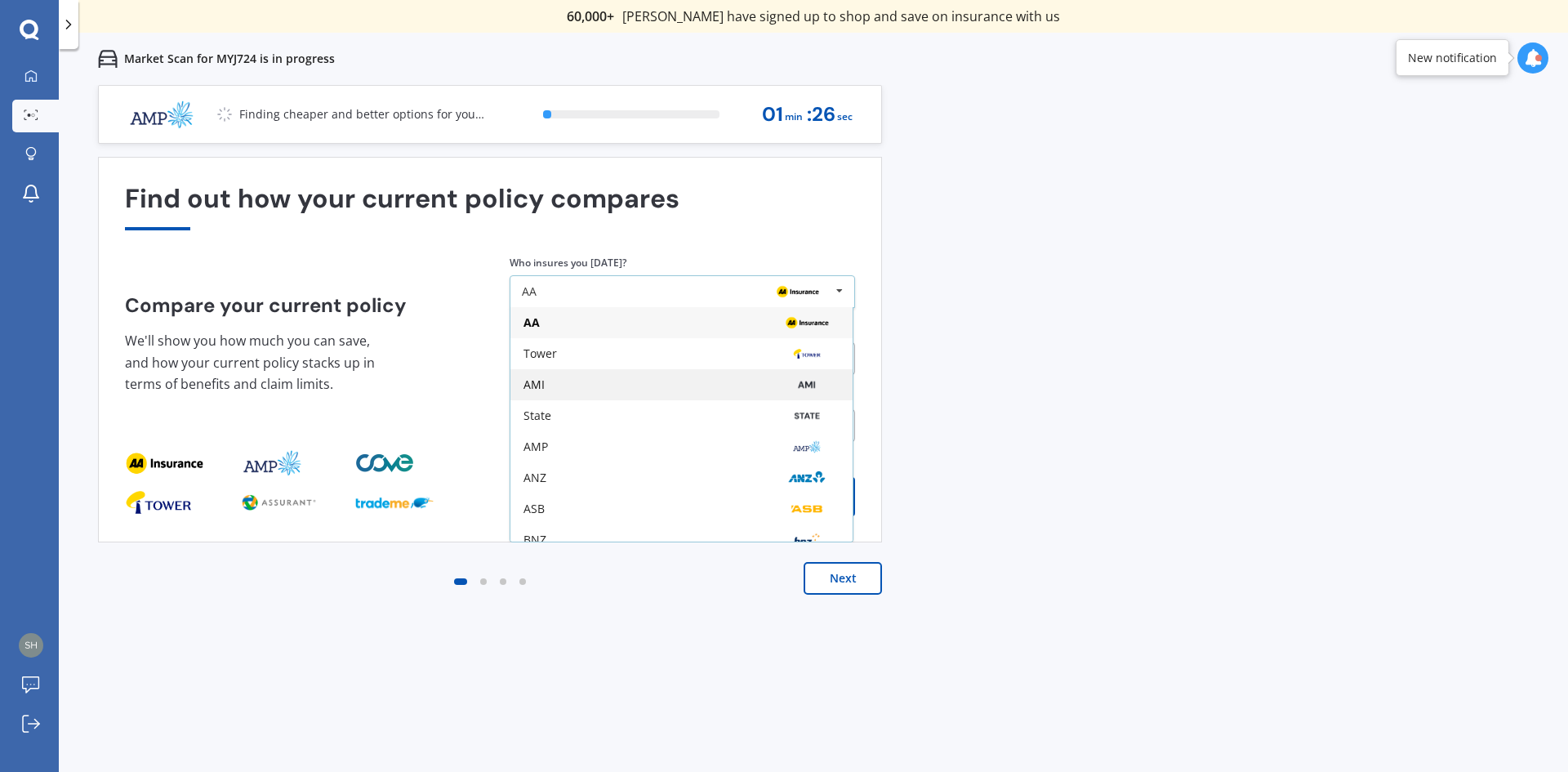
click at [674, 383] on div "AMI" at bounding box center [681, 384] width 316 height 13
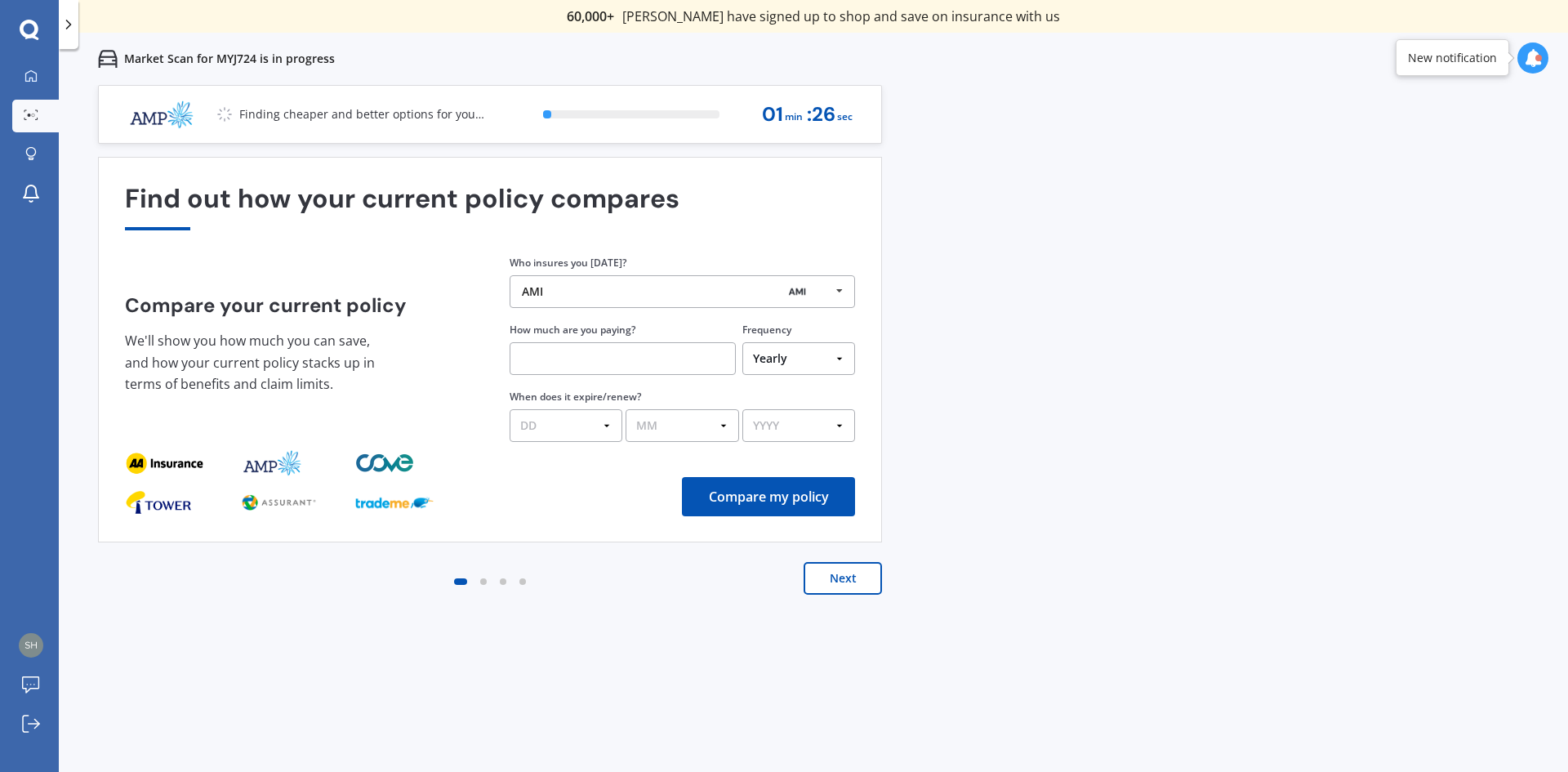
click at [625, 352] on input "text" at bounding box center [622, 358] width 227 height 32
type input "$71.95"
click at [758, 368] on select "Yearly Six-Monthly Quarterly Monthly Fortnightly Weekly One-Off" at bounding box center [799, 358] width 113 height 32
select select "Monthly"
click at [742, 342] on select "Yearly Six-Monthly Quarterly Monthly Fortnightly Weekly One-Off" at bounding box center [799, 358] width 113 height 32
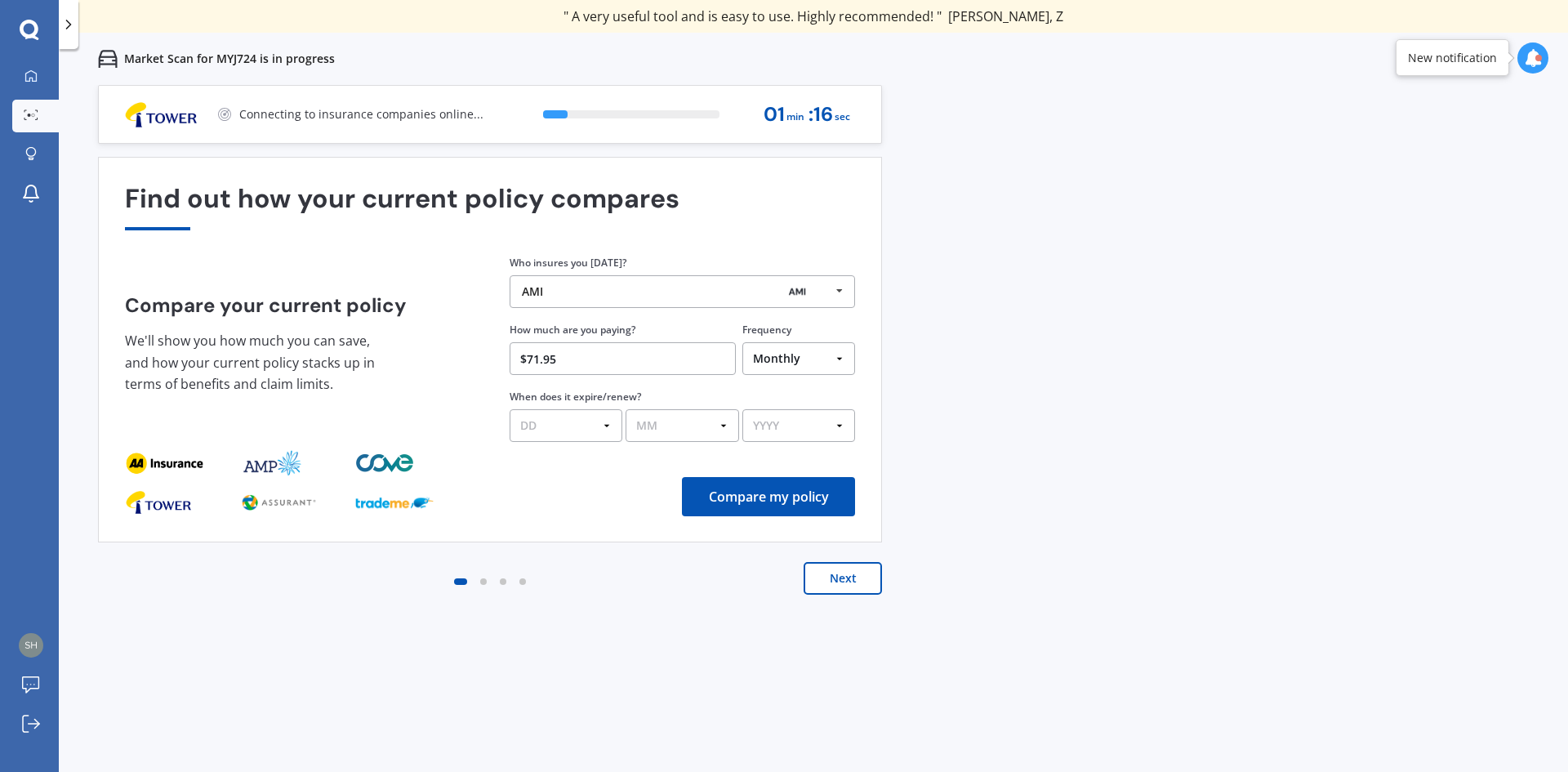
click at [528, 429] on select "DD 01 02 03 04 05 06 07 08 09 10 11 12 13 14 15 16 17 18 19 20 21 22 23 24 25 2…" at bounding box center [566, 426] width 113 height 32
click at [956, 418] on div "Previous 60,000+ Kiwis have signed up to shop and save on insurance with us " H…" at bounding box center [813, 470] width 1509 height 772
click at [557, 429] on select "DD 01 02 03 04 05 06 07 08 09 10 11 12 13 14 15 16 17 18 19 20 21 22 23 24 25 2…" at bounding box center [566, 426] width 113 height 32
select select "16"
click at [510, 410] on select "DD 01 02 03 04 05 06 07 08 09 10 11 12 13 14 15 16 17 18 19 20 21 22 23 24 25 2…" at bounding box center [566, 426] width 113 height 32
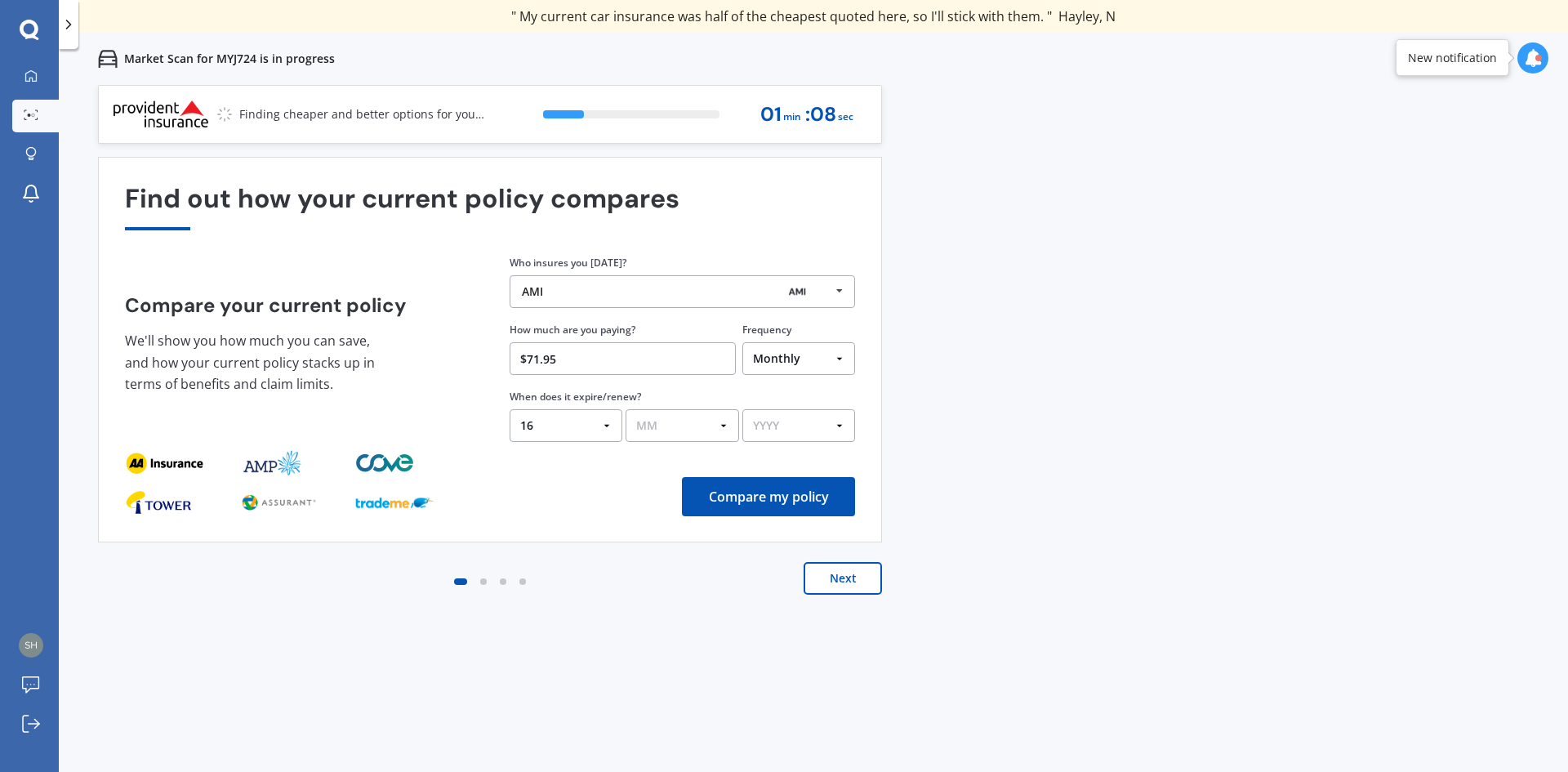
click at [663, 415] on select "MM 01 02 03 04 05 06 07 08 09 10 11 12" at bounding box center [682, 426] width 113 height 32
select select "08"
click at [626, 410] on select "MM 01 02 03 04 05 06 07 08 09 10 11 12" at bounding box center [682, 426] width 113 height 32
click at [761, 418] on select "YYYY 2026 2025 2024" at bounding box center [799, 426] width 113 height 32
select select "2025"
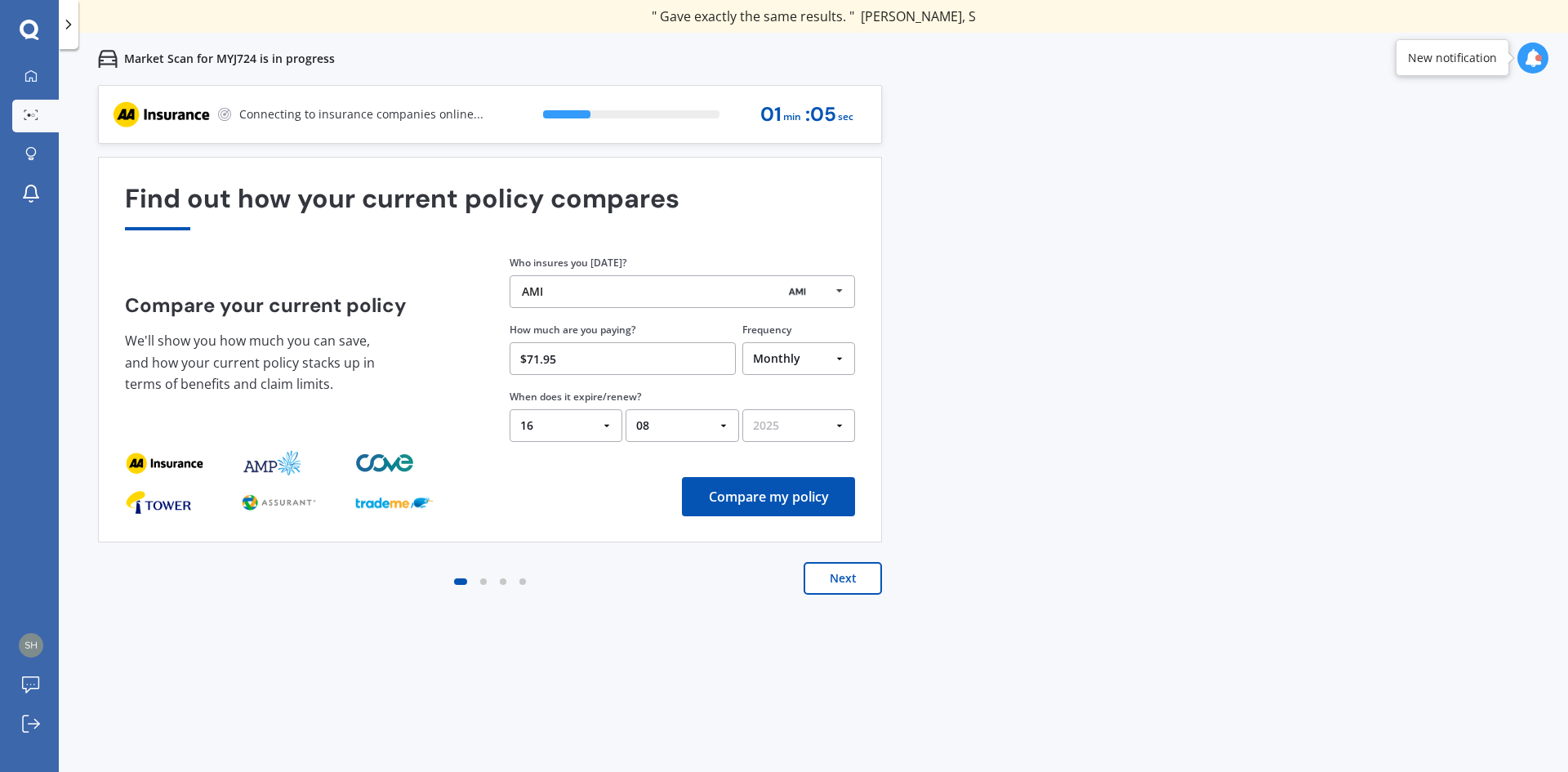
click at [742, 410] on select "YYYY 2026 2025 2024" at bounding box center [799, 426] width 113 height 32
click at [791, 494] on button "Compare my policy" at bounding box center [769, 497] width 173 height 39
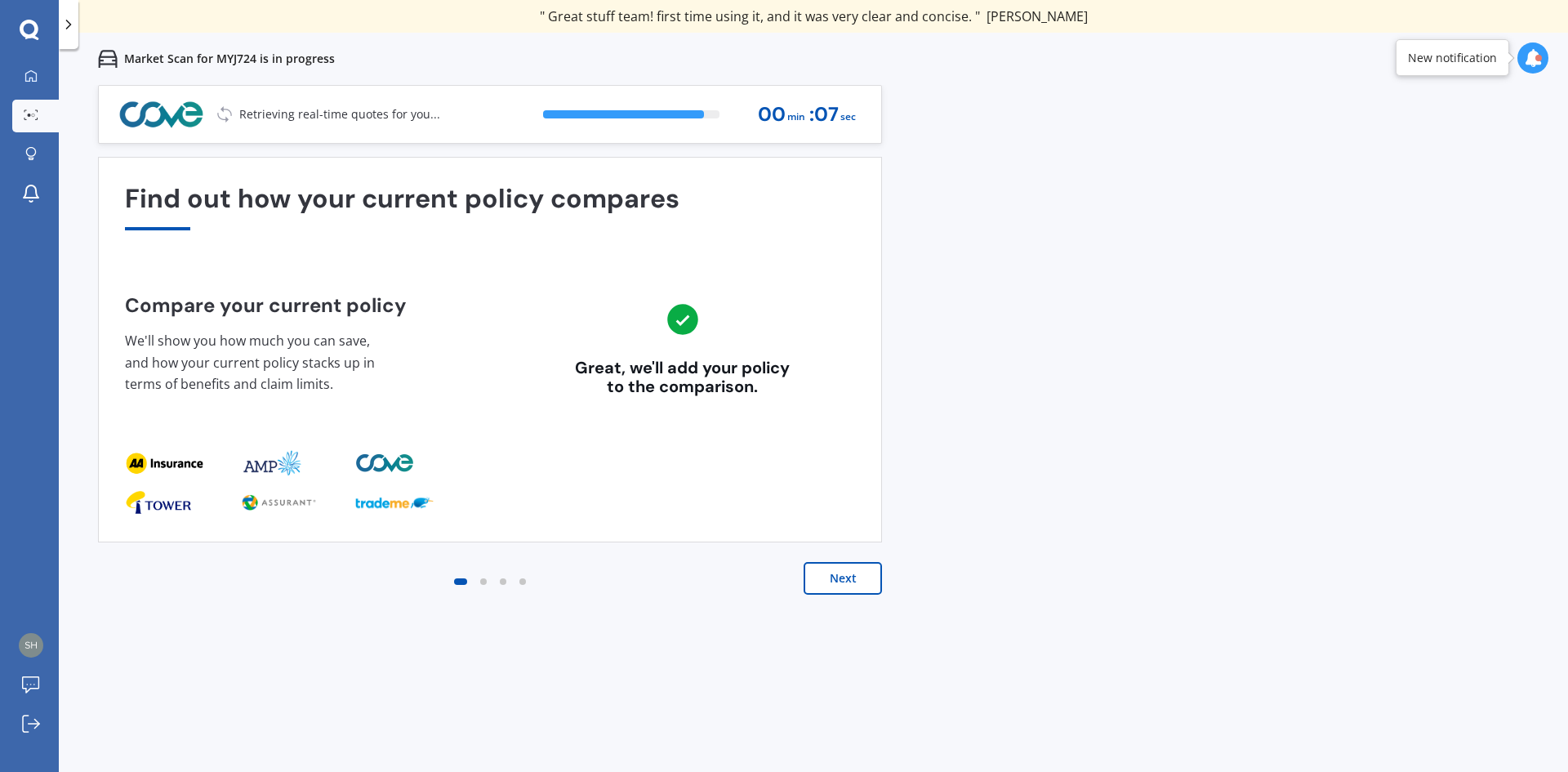
click at [837, 573] on button "Next" at bounding box center [843, 578] width 79 height 32
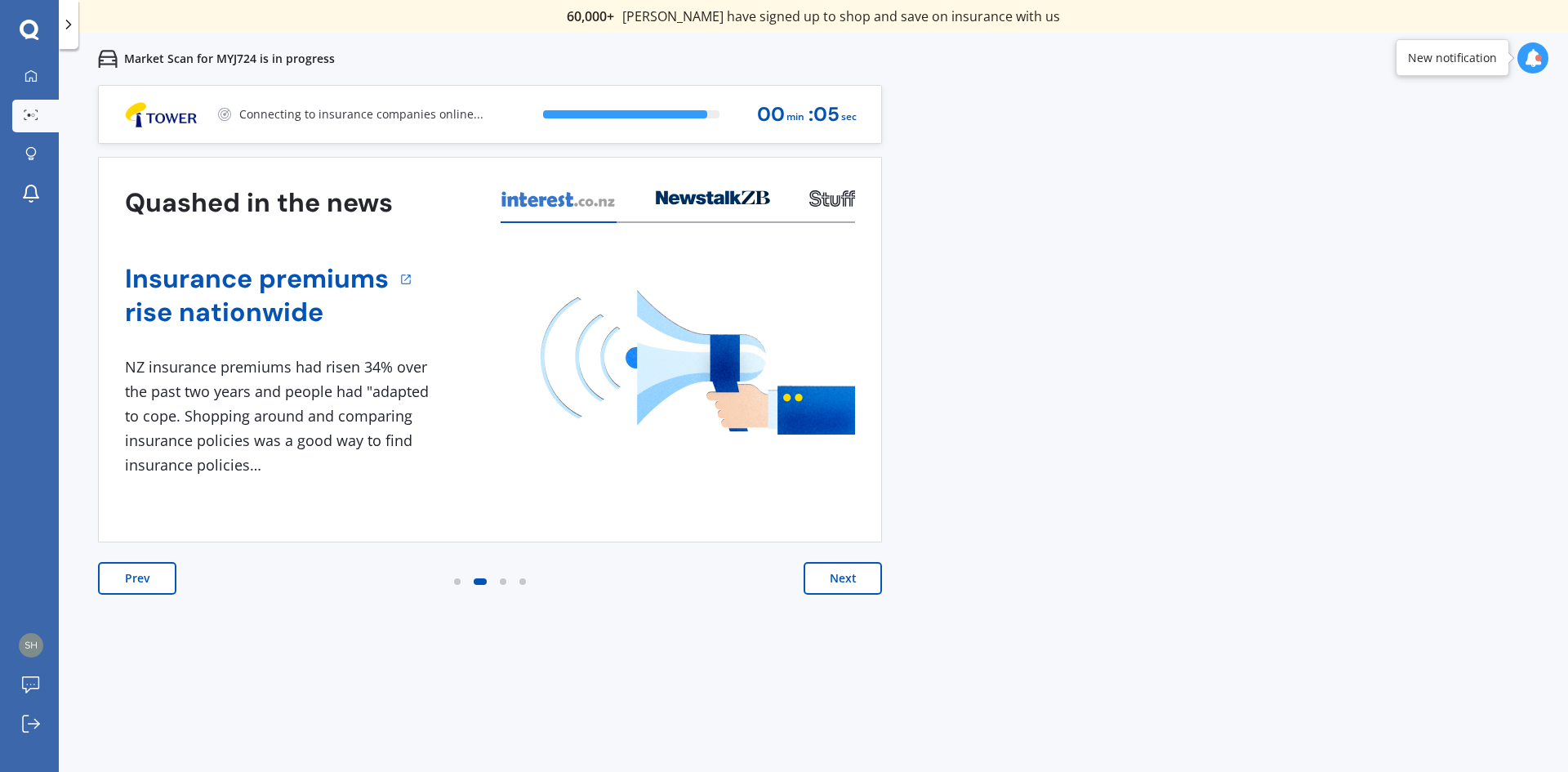
click at [835, 575] on button "Next" at bounding box center [843, 578] width 79 height 32
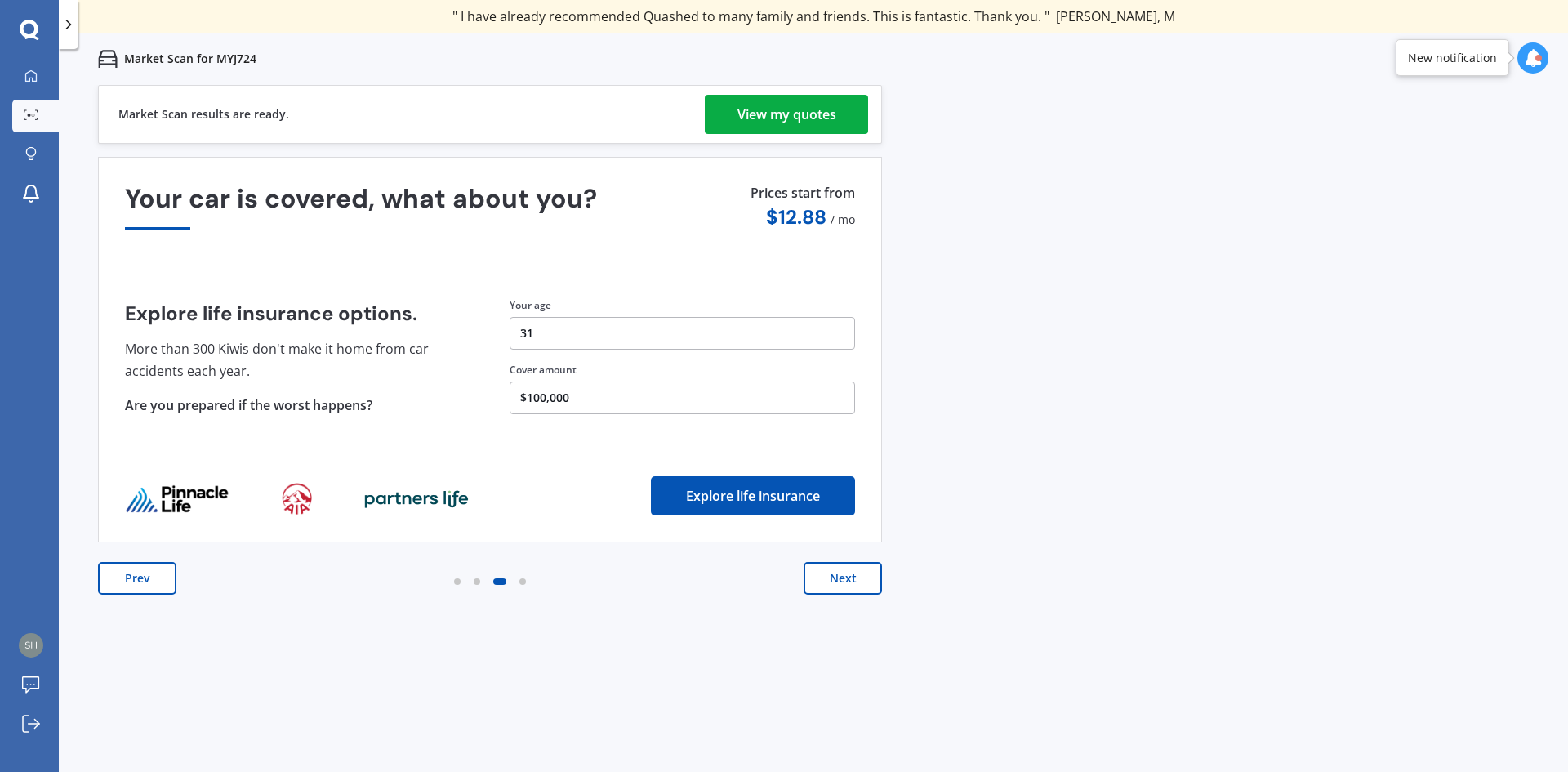
click at [828, 588] on button "Next" at bounding box center [843, 578] width 79 height 32
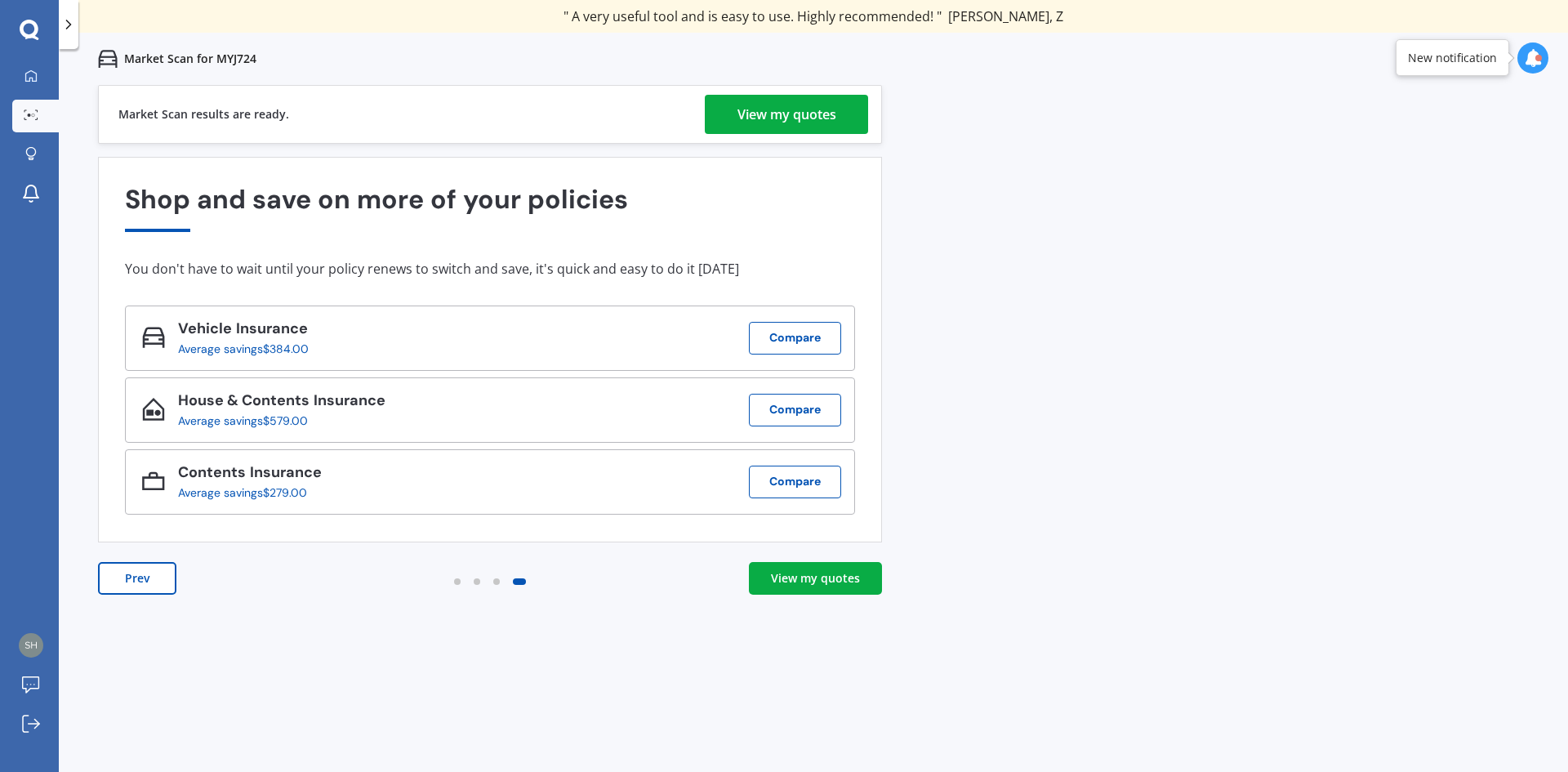
click at [791, 583] on div "View my quotes" at bounding box center [816, 578] width 89 height 16
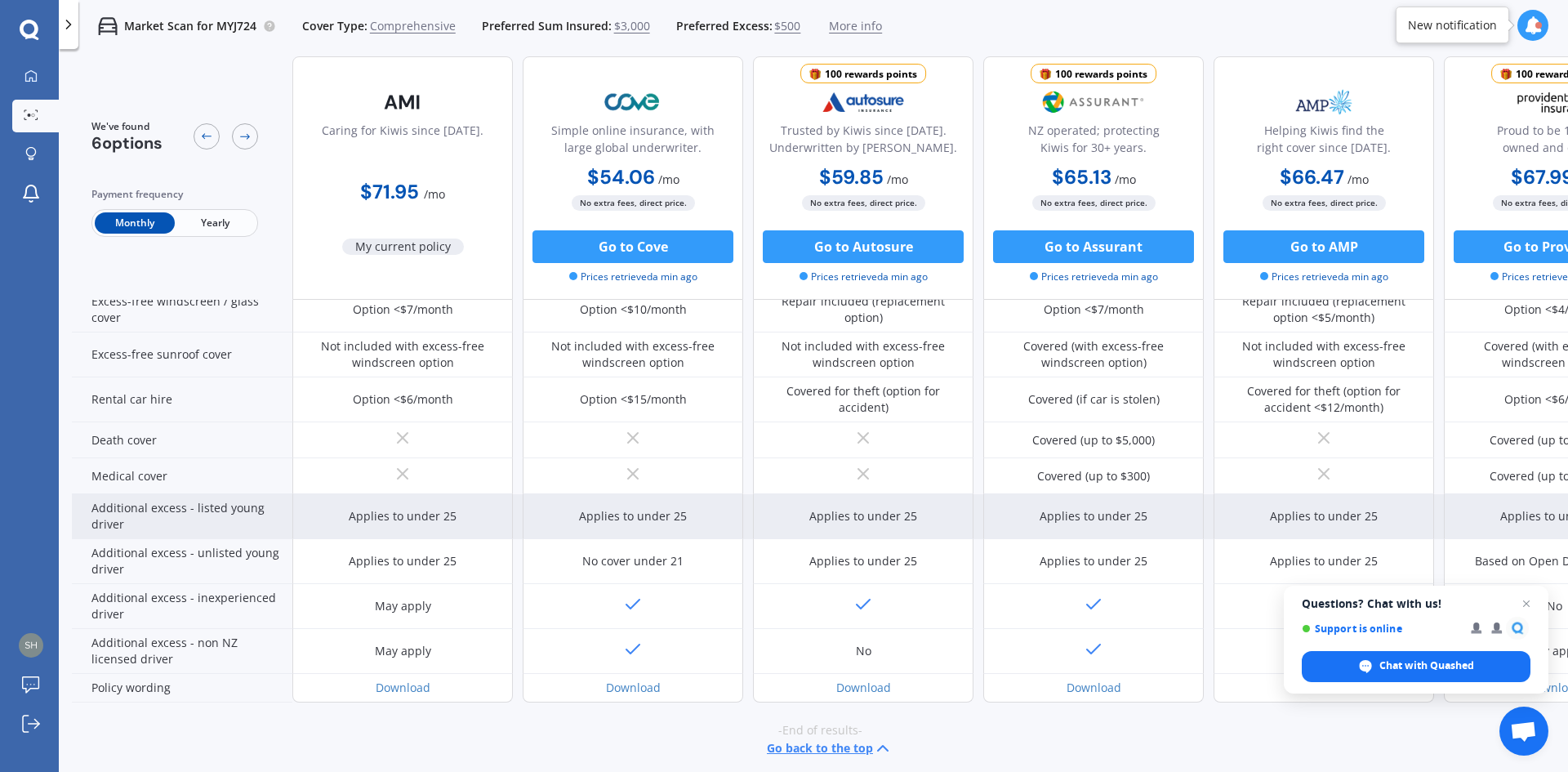
scroll to position [634, 0]
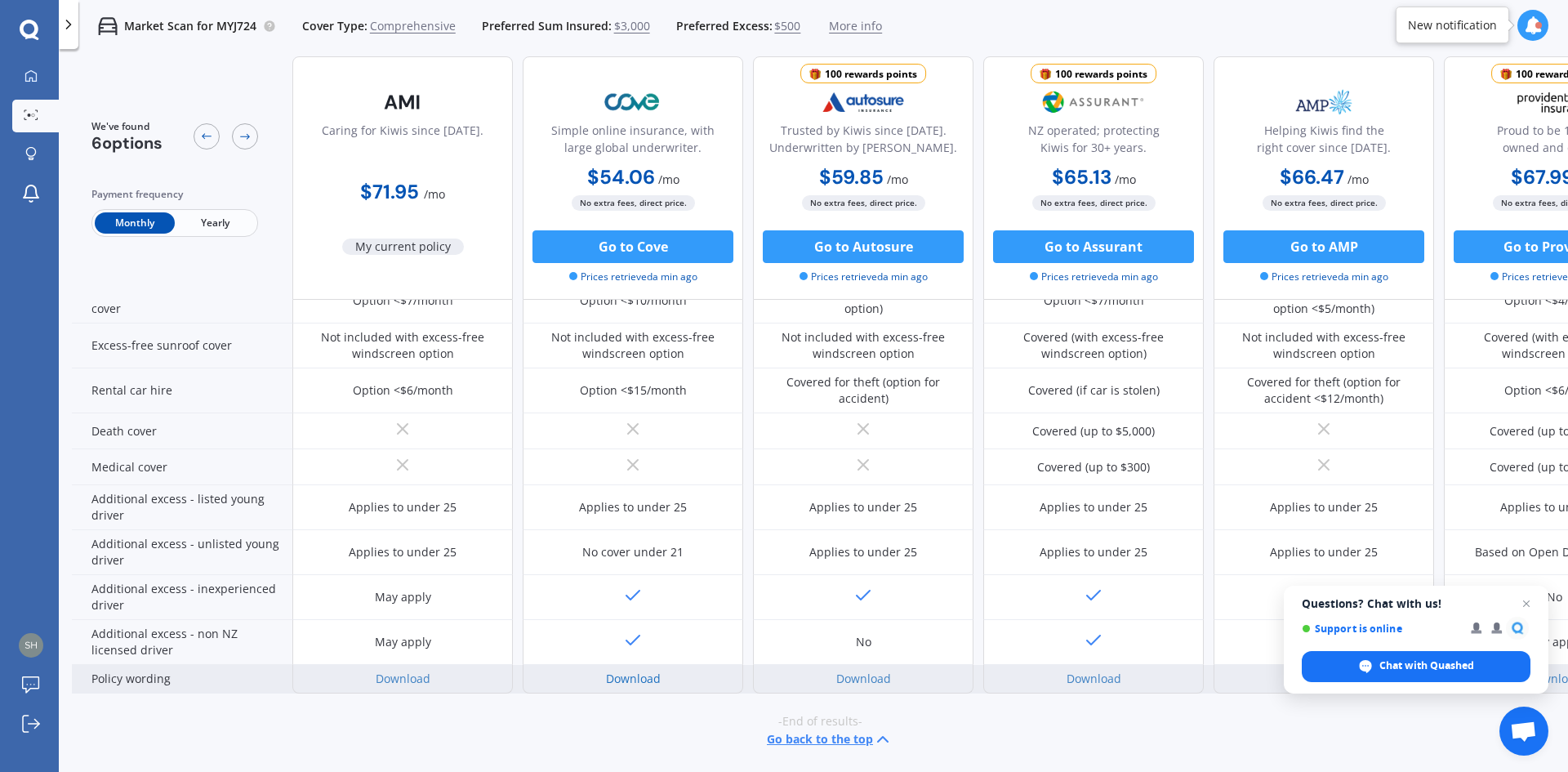
click at [641, 670] on link "Download" at bounding box center [634, 678] width 55 height 15
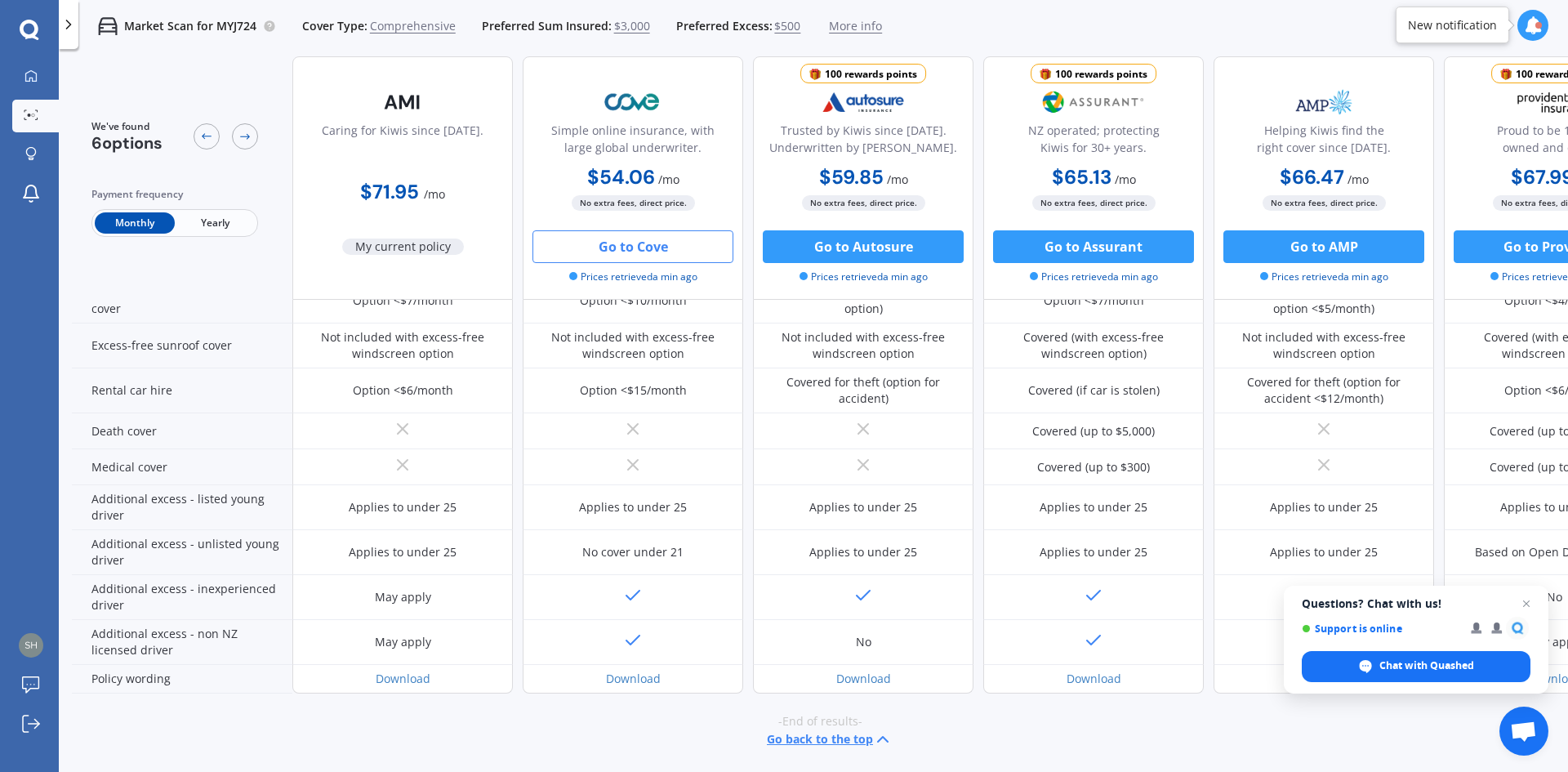
click at [569, 247] on button "Go to Cove" at bounding box center [633, 246] width 201 height 32
